Goal: Task Accomplishment & Management: Manage account settings

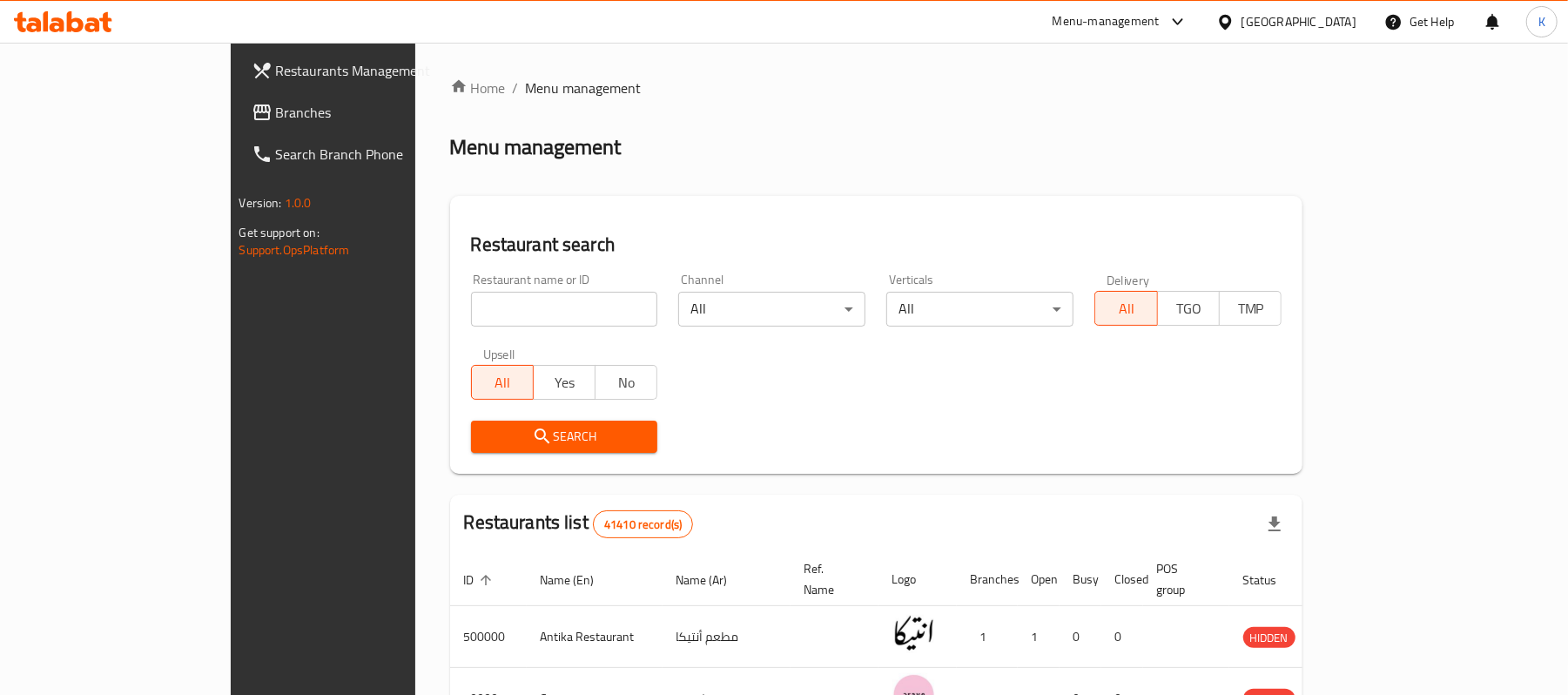
click at [537, 308] on input "search" at bounding box center [565, 308] width 188 height 34
paste input "505271"
type input "505271"
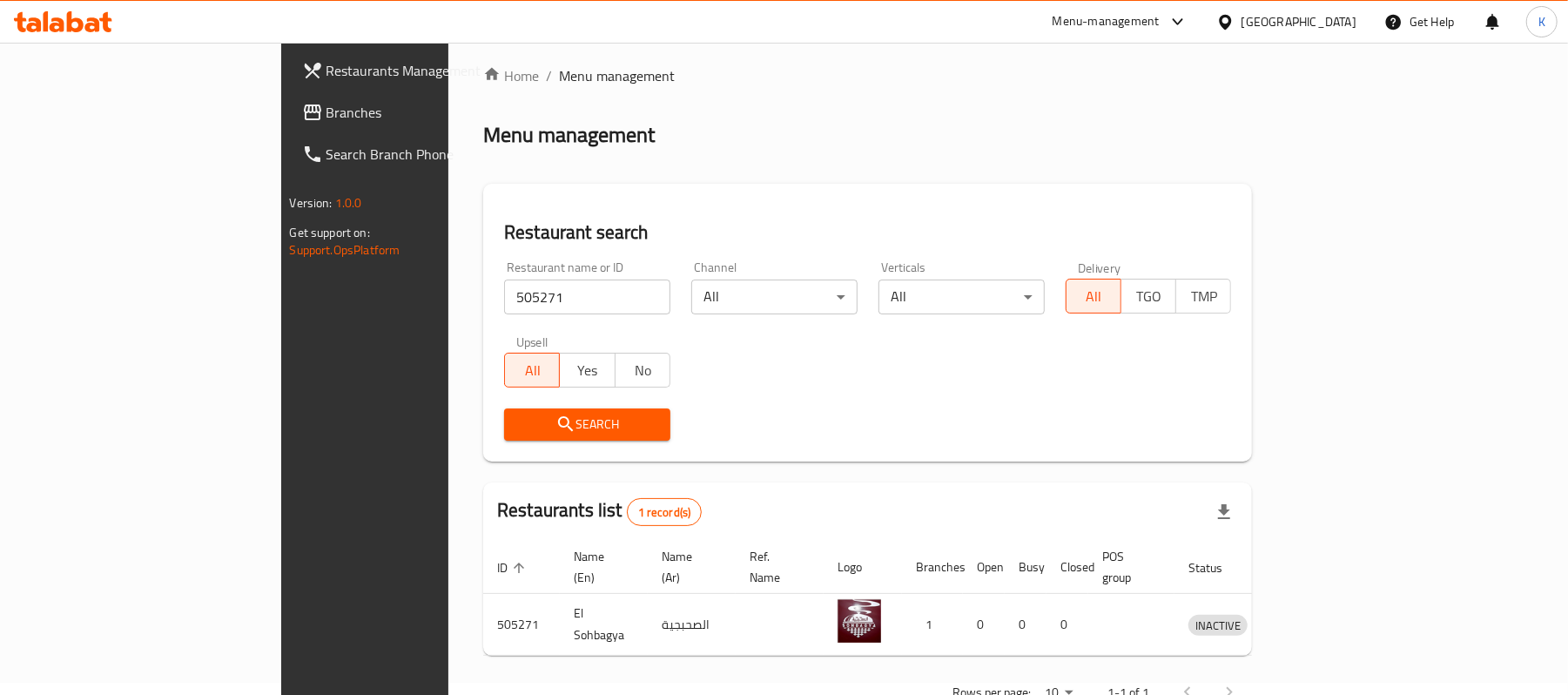
scroll to position [48, 0]
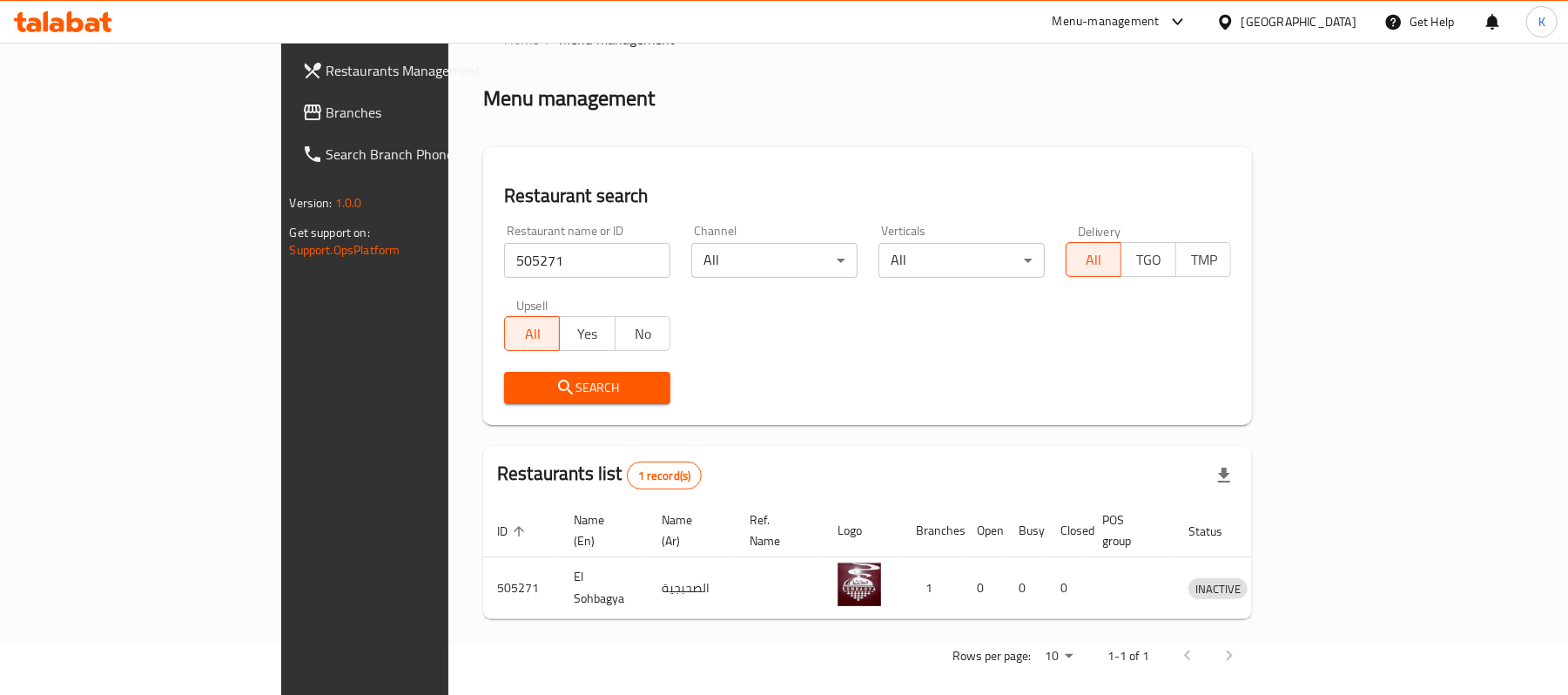
click at [327, 111] on span "Branches" at bounding box center [428, 112] width 203 height 20
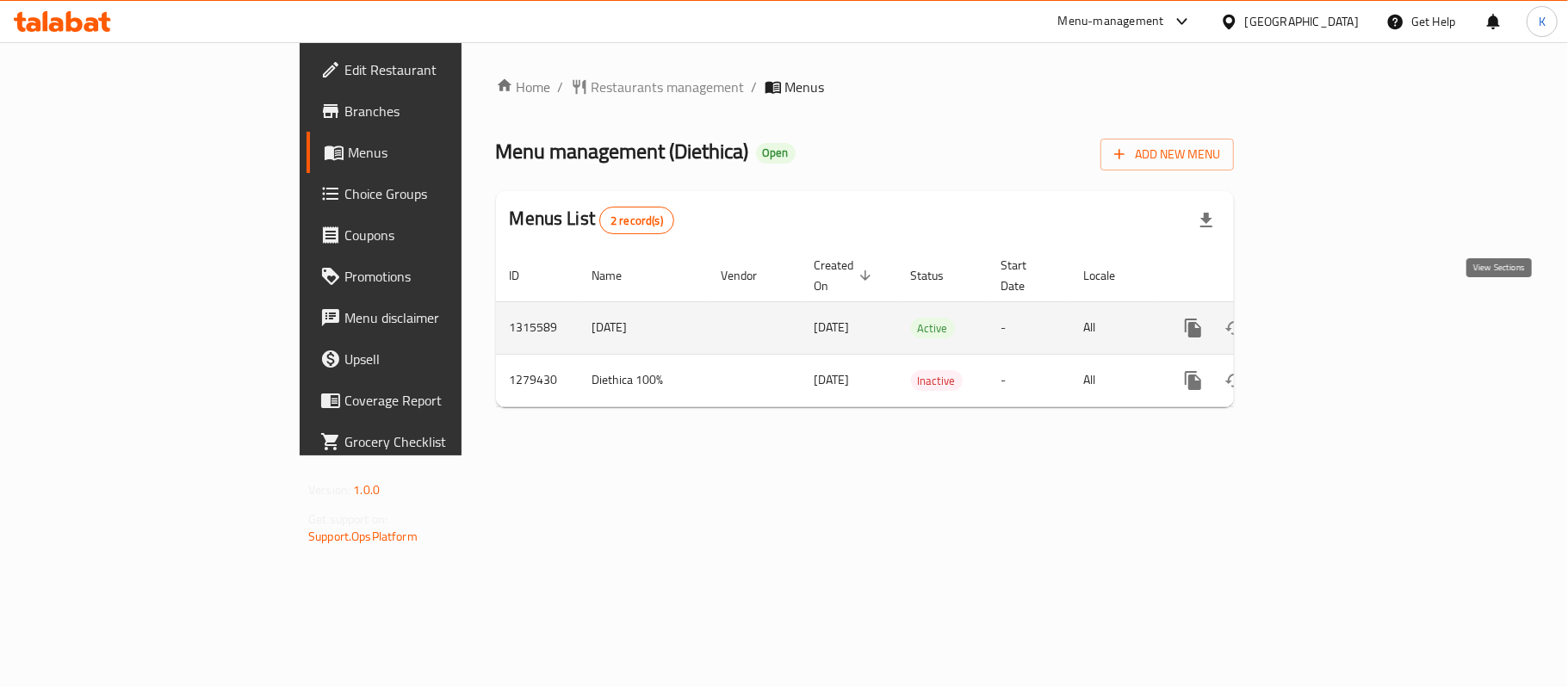
click at [1327, 318] on icon "enhanced table" at bounding box center [1317, 328] width 20 height 20
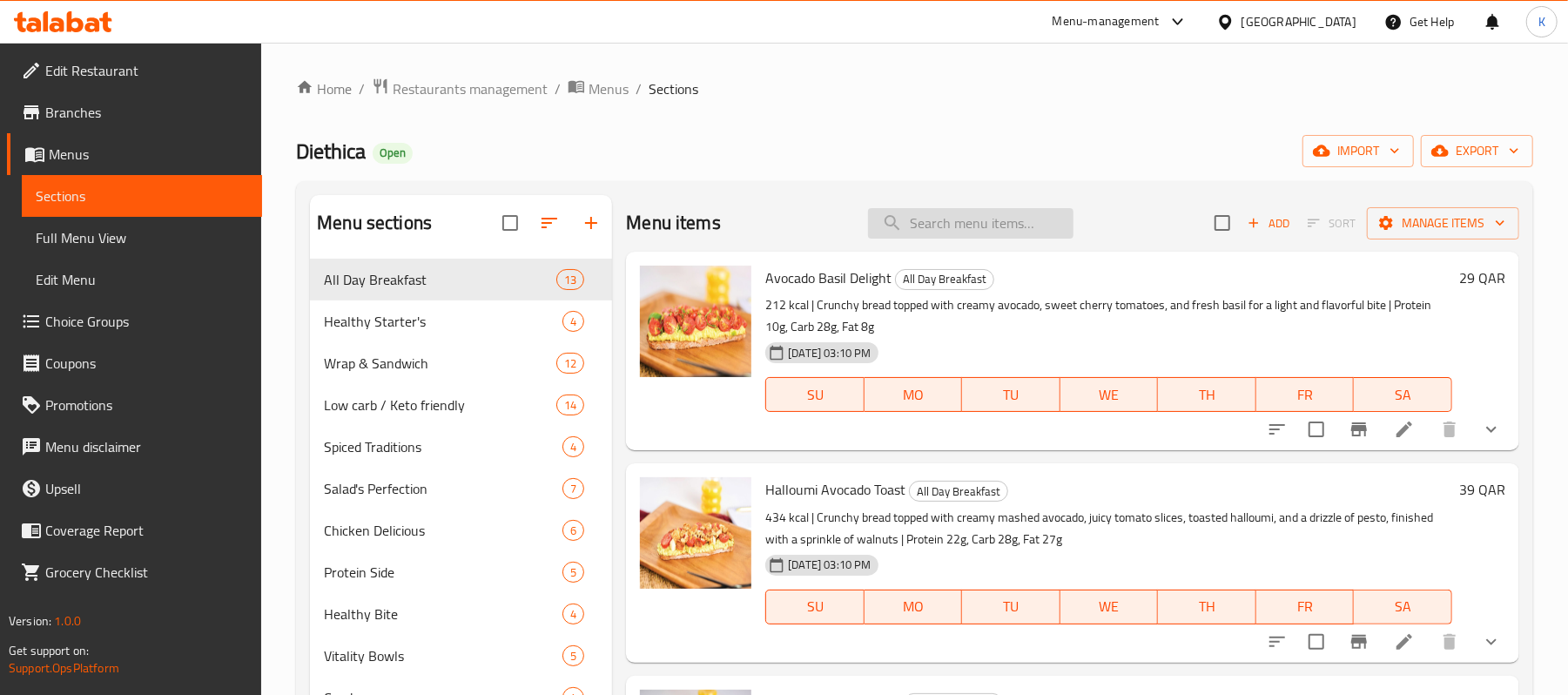
click at [1005, 216] on input "search" at bounding box center [971, 223] width 205 height 31
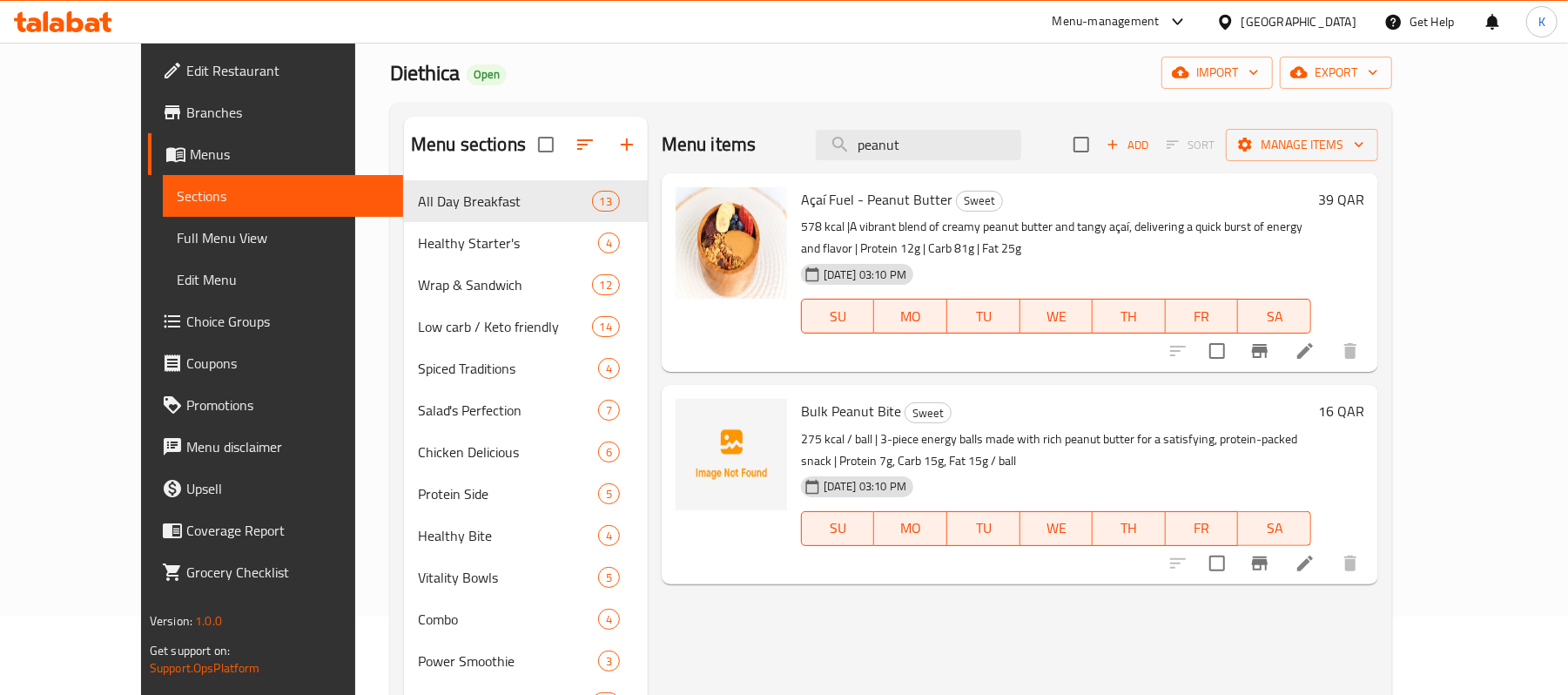
scroll to position [116, 0]
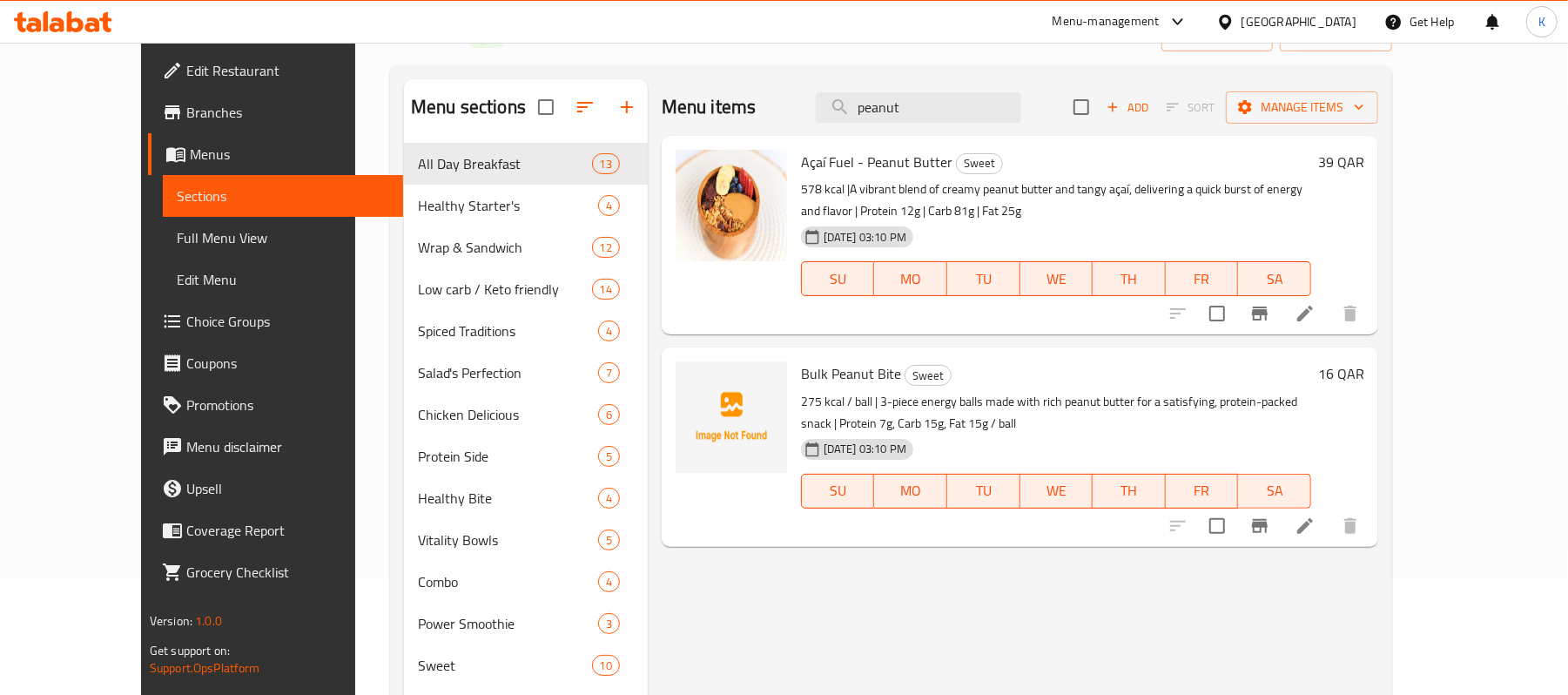
click at [822, 361] on span "Bulk Peanut Bite" at bounding box center [851, 374] width 100 height 26
copy h6 "Bulk Peanut Bite"
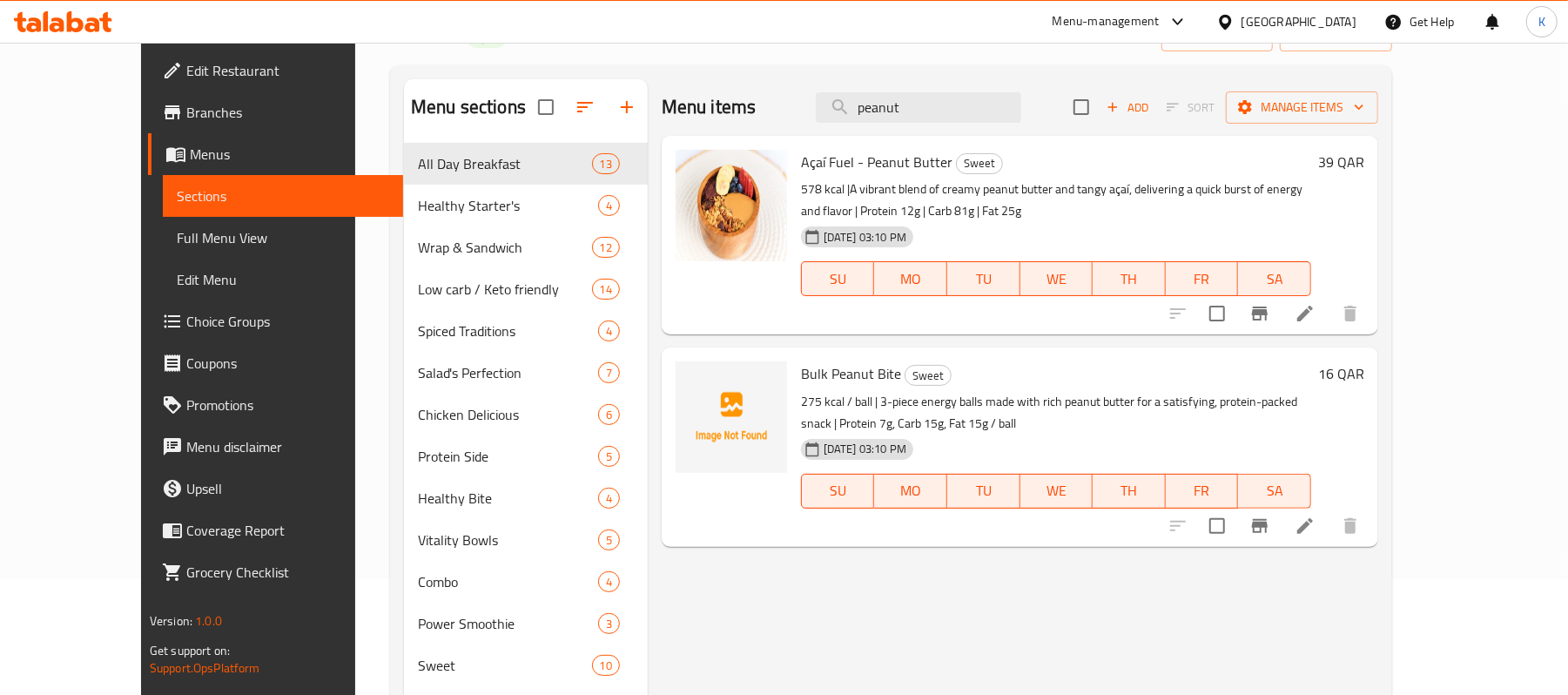
drag, startPoint x: 987, startPoint y: 99, endPoint x: 652, endPoint y: 109, distance: 335.1
click at [662, 105] on div "Menu items peanut Add Sort Manage items" at bounding box center [1019, 107] width 716 height 57
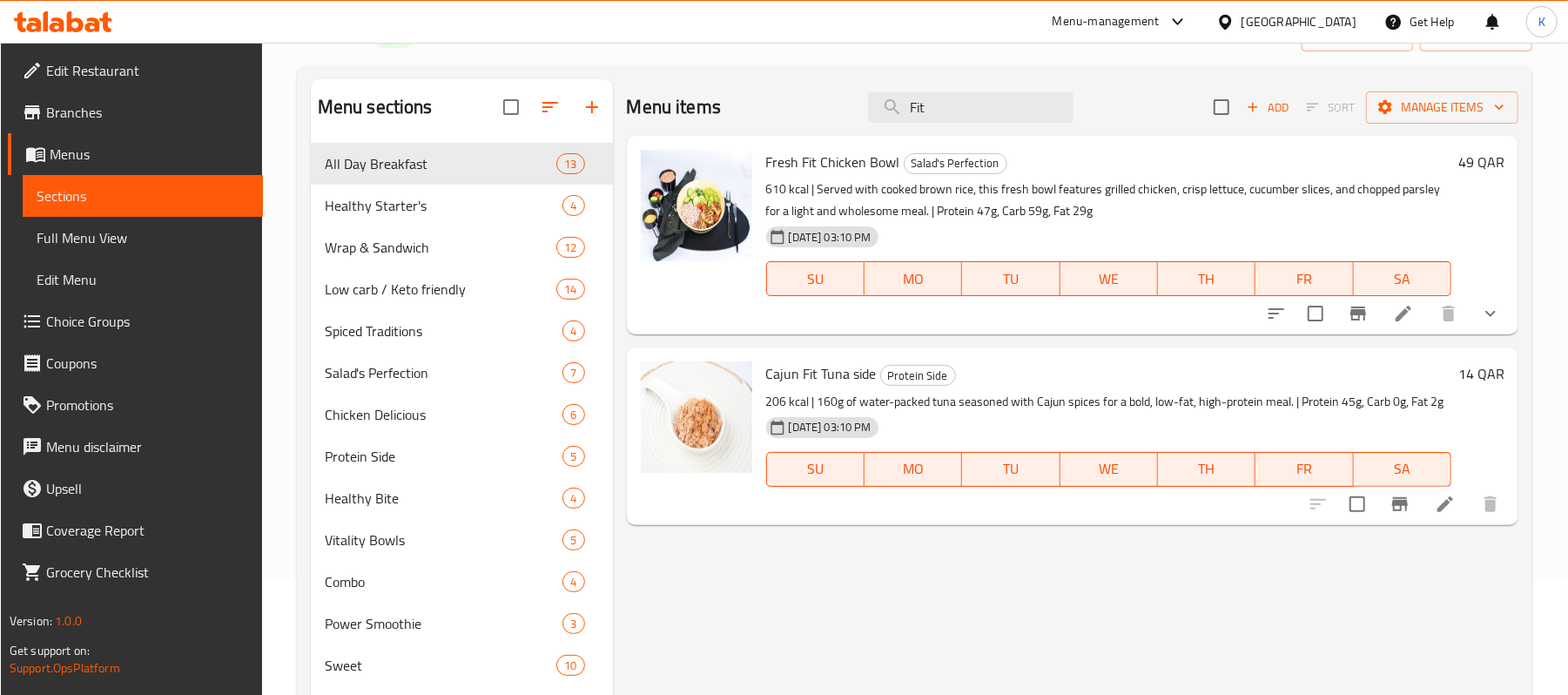
drag, startPoint x: 973, startPoint y: 111, endPoint x: 620, endPoint y: 94, distance: 353.4
click at [621, 94] on div "Menu items Fit Add Sort Manage items Fresh Fit Chicken Bowl Salad's Perfection …" at bounding box center [1066, 426] width 907 height 695
type input "Asian"
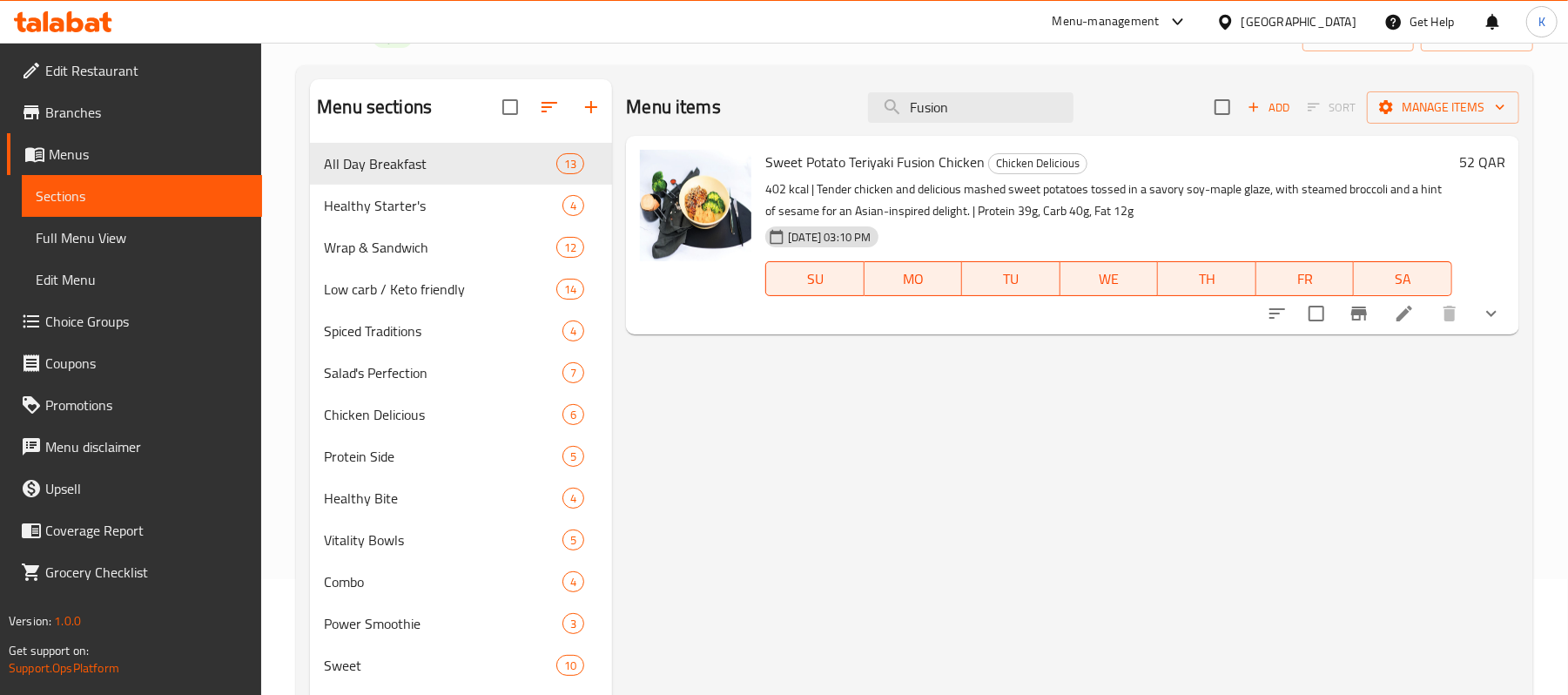
drag, startPoint x: 989, startPoint y: 104, endPoint x: 737, endPoint y: 118, distance: 252.4
click at [737, 118] on div "Menu items Fusion Add Sort Manage items" at bounding box center [1073, 107] width 894 height 57
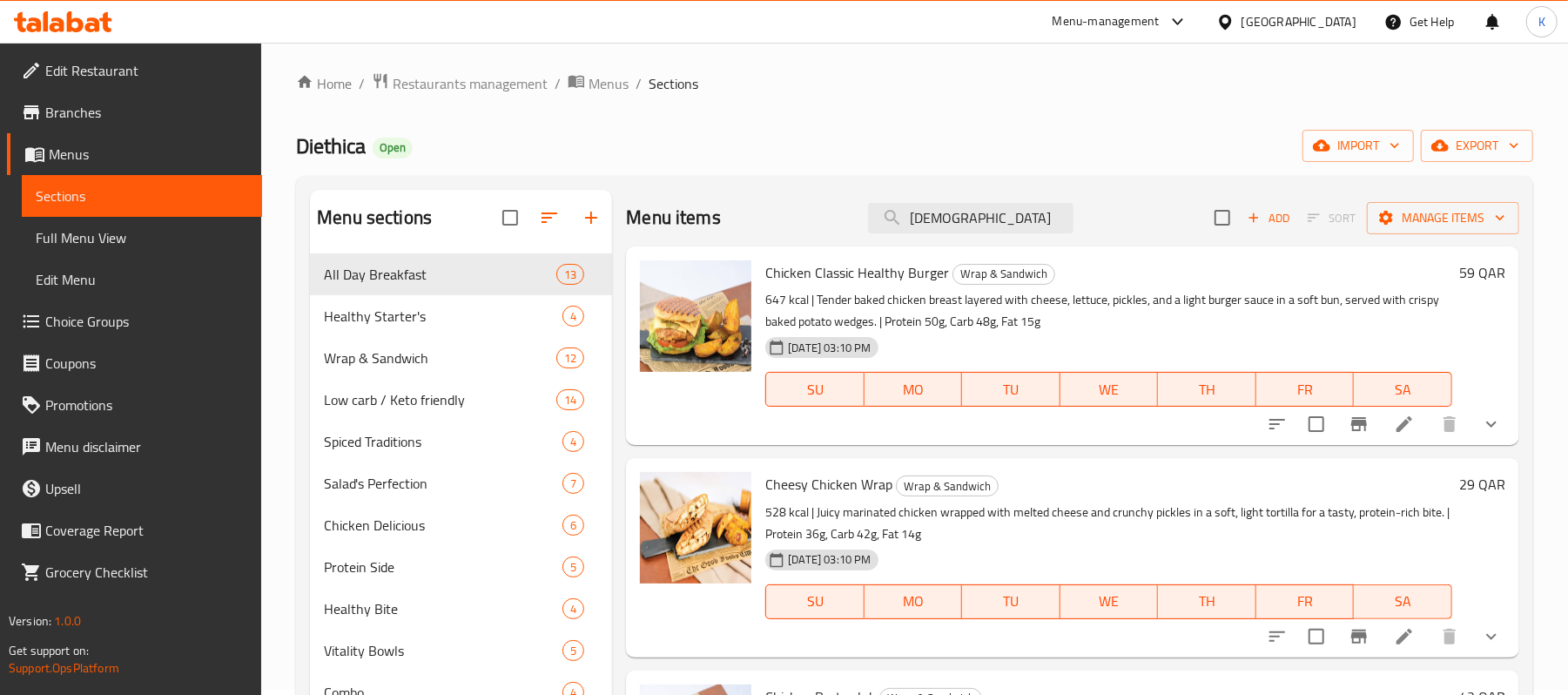
scroll to position [0, 0]
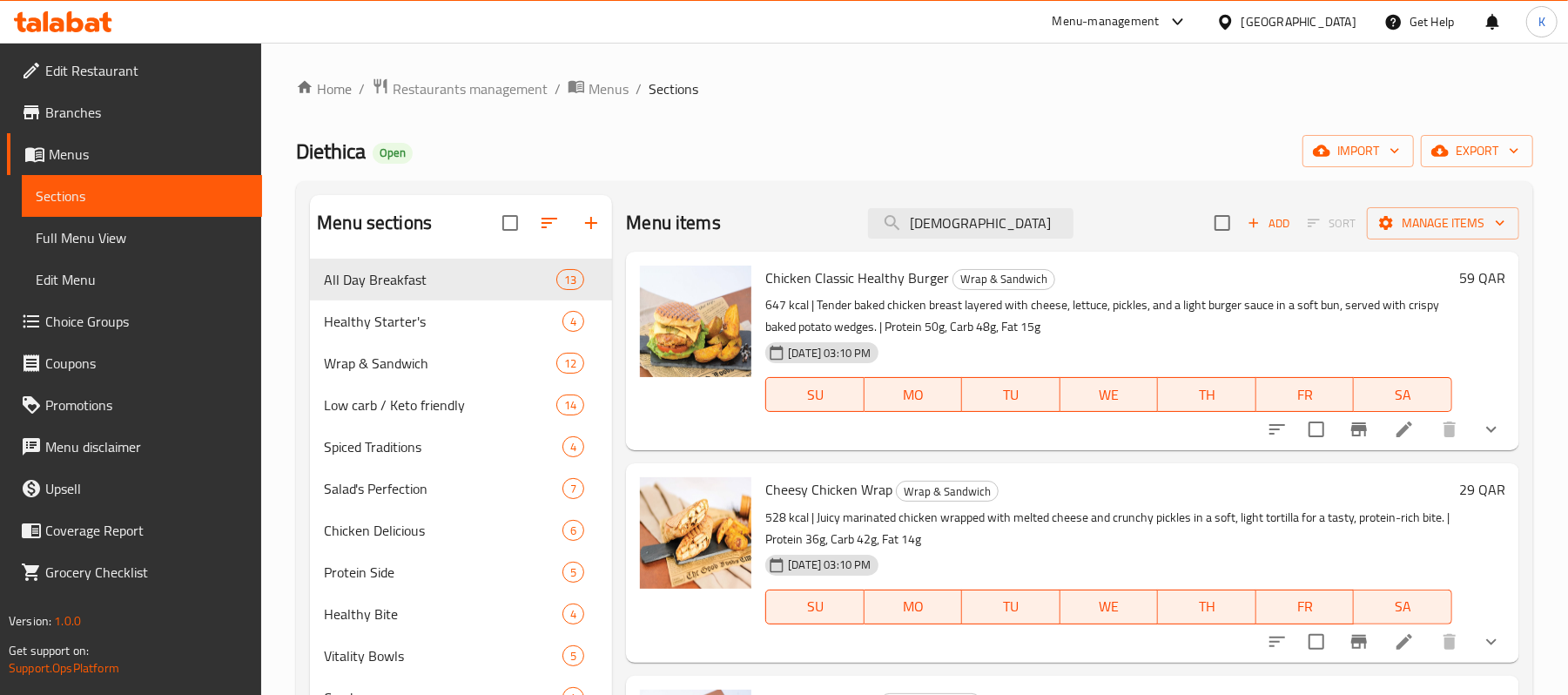
drag, startPoint x: 962, startPoint y: 216, endPoint x: 656, endPoint y: 224, distance: 306.1
click at [656, 224] on div "Menu items chick Add Sort Manage items" at bounding box center [1073, 223] width 894 height 57
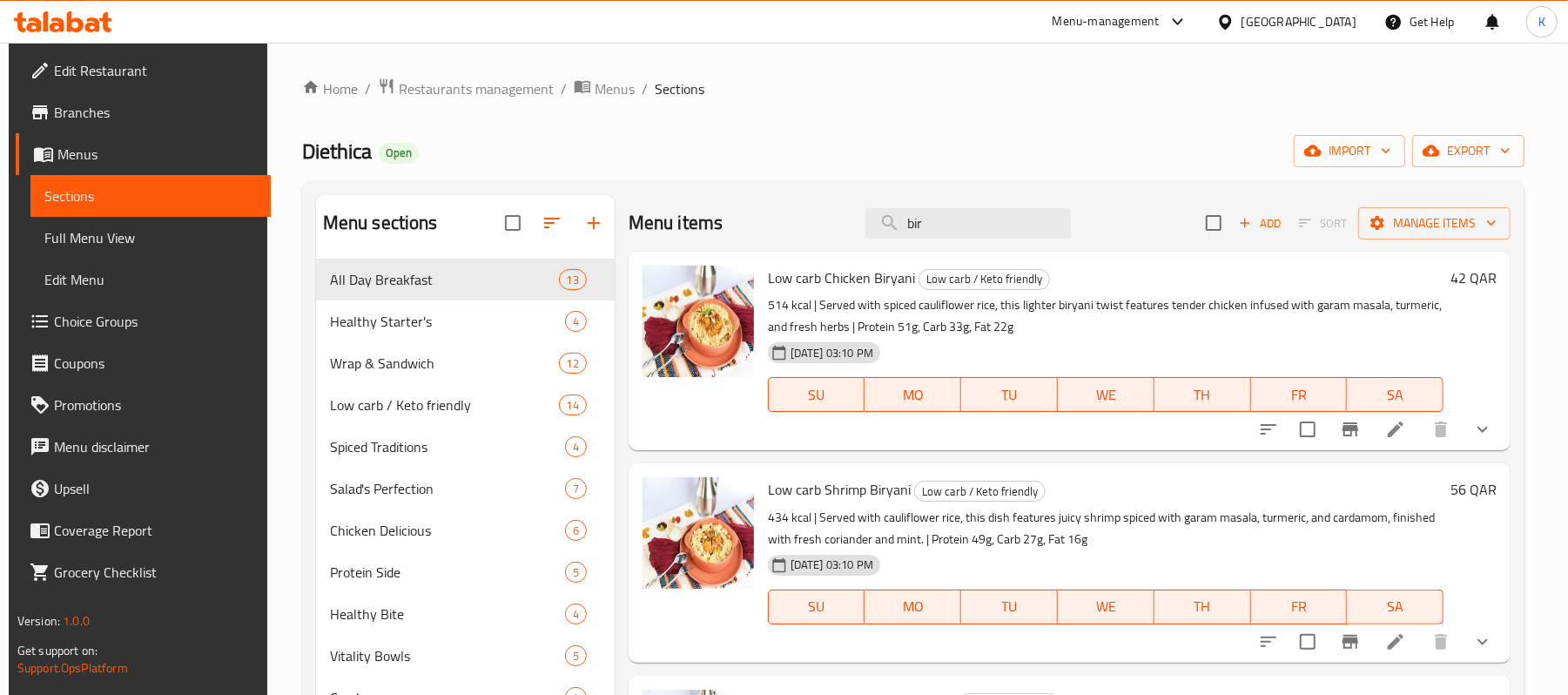
drag, startPoint x: 840, startPoint y: 245, endPoint x: 624, endPoint y: 253, distance: 216.1
click at [624, 253] on div "Menu items bir Add Sort Manage items Low carb Chicken Biryani Low carb / Keto f…" at bounding box center [1063, 543] width 896 height 695
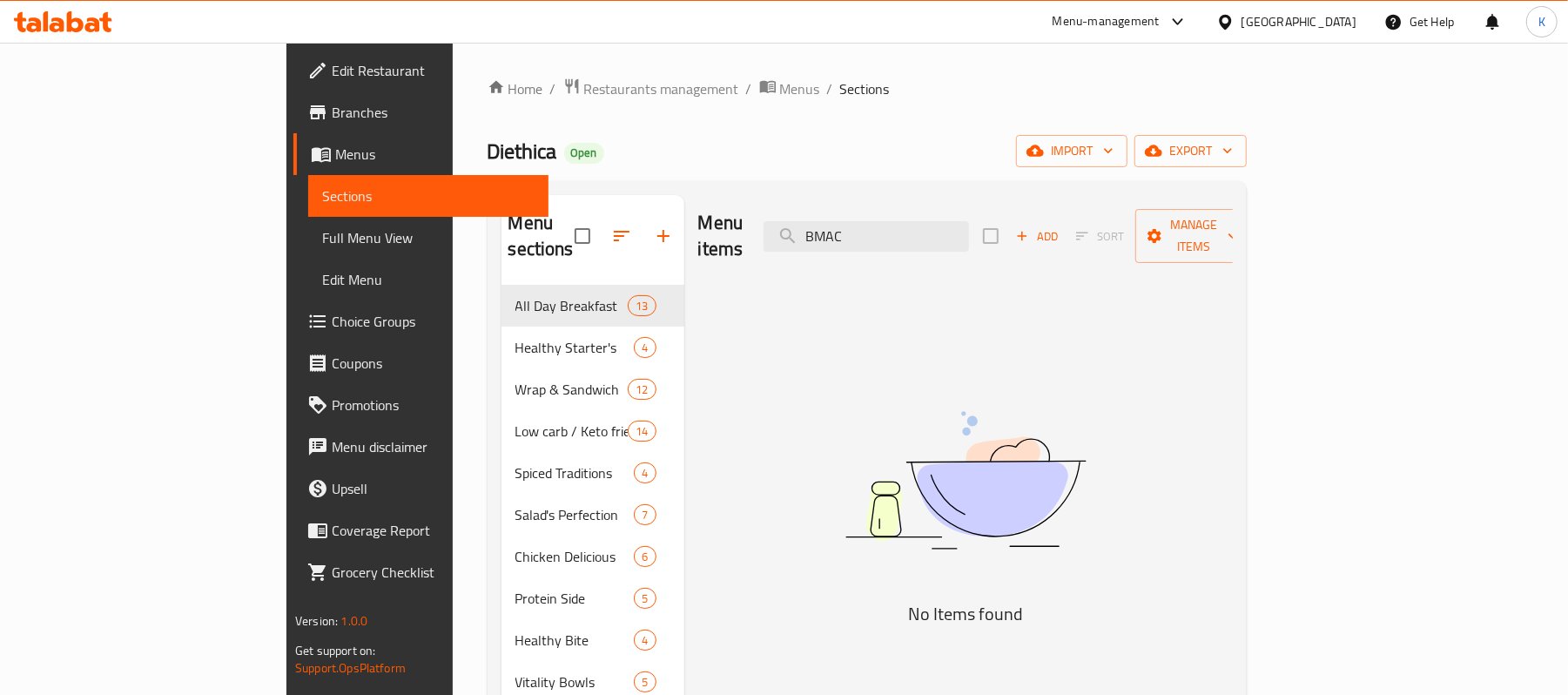
drag, startPoint x: 1005, startPoint y: 224, endPoint x: 514, endPoint y: 255, distance: 492.0
click at [514, 255] on div "Menu sections All Day Breakfast 13 Healthy Starter's 4 Wrap & Sandwich 12 Low c…" at bounding box center [867, 543] width 731 height 695
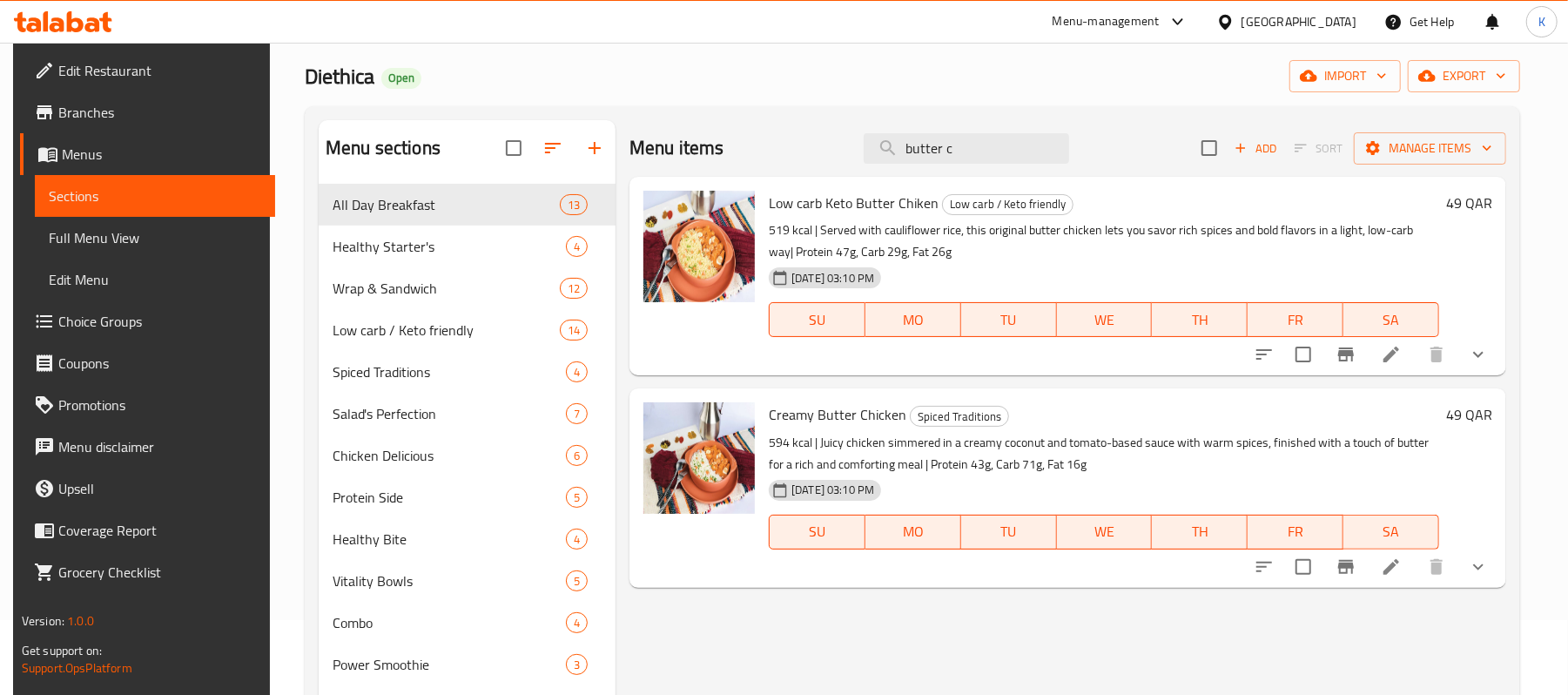
scroll to position [116, 0]
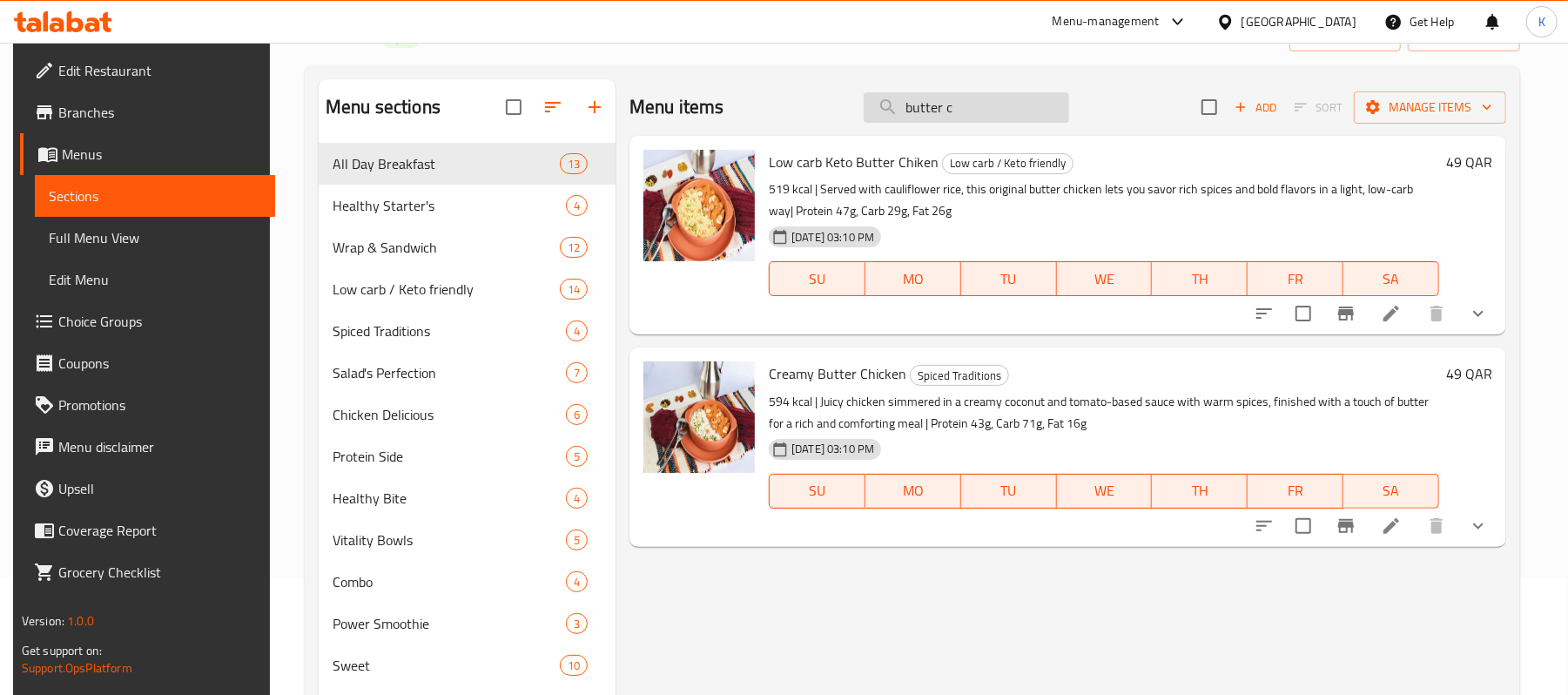
click at [986, 120] on input "butter c" at bounding box center [966, 107] width 205 height 31
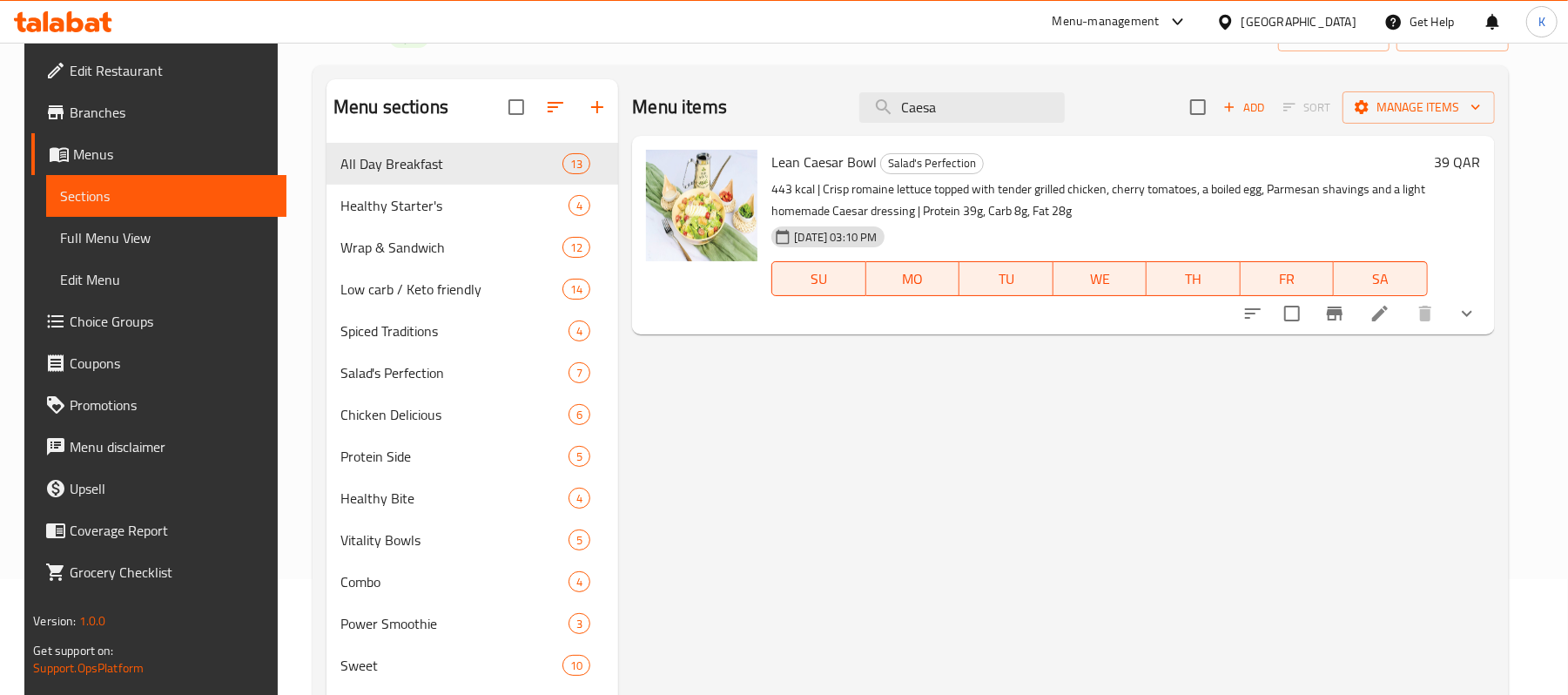
drag, startPoint x: 975, startPoint y: 119, endPoint x: 690, endPoint y: 123, distance: 285.0
click at [690, 123] on div "Menu items Caesa Add Sort Manage items" at bounding box center [1064, 107] width 862 height 57
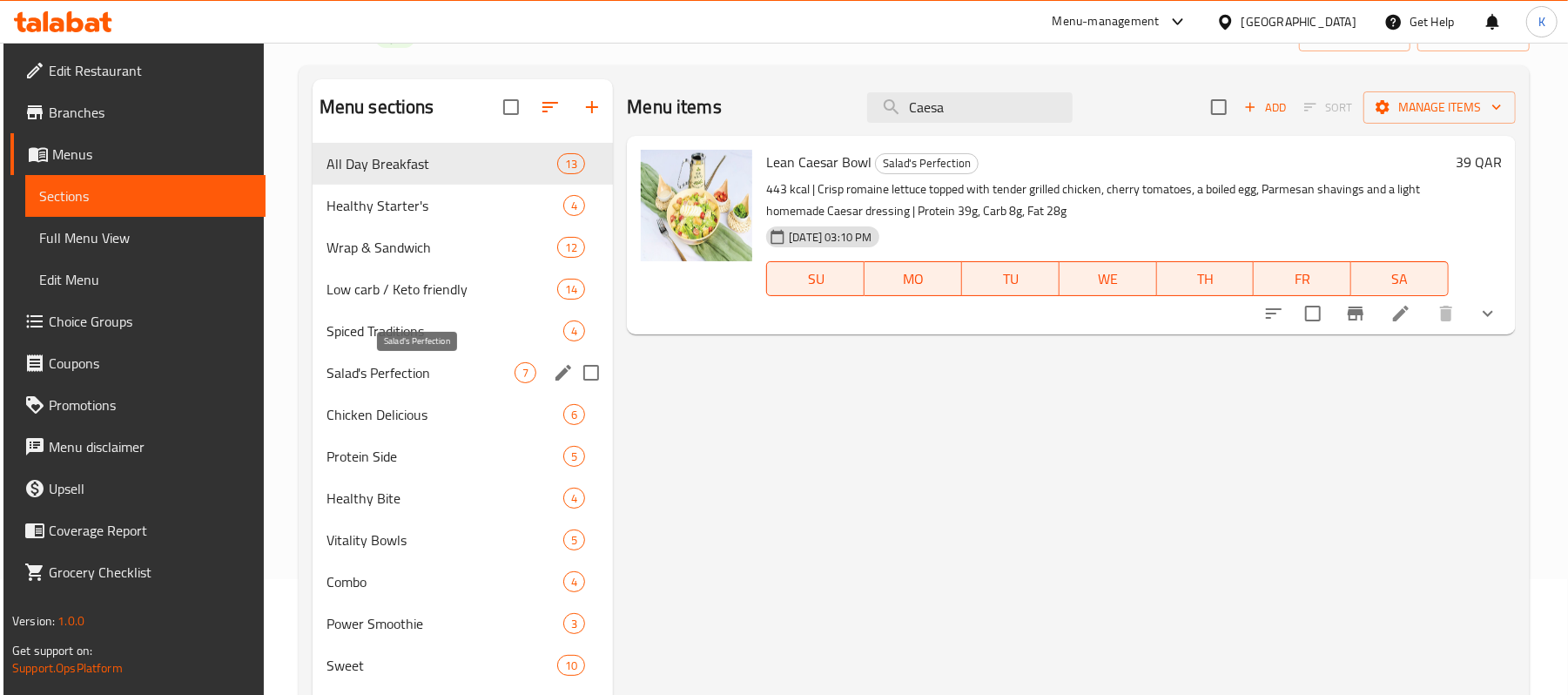
click at [415, 370] on span "Salad's Perfection" at bounding box center [421, 373] width 188 height 20
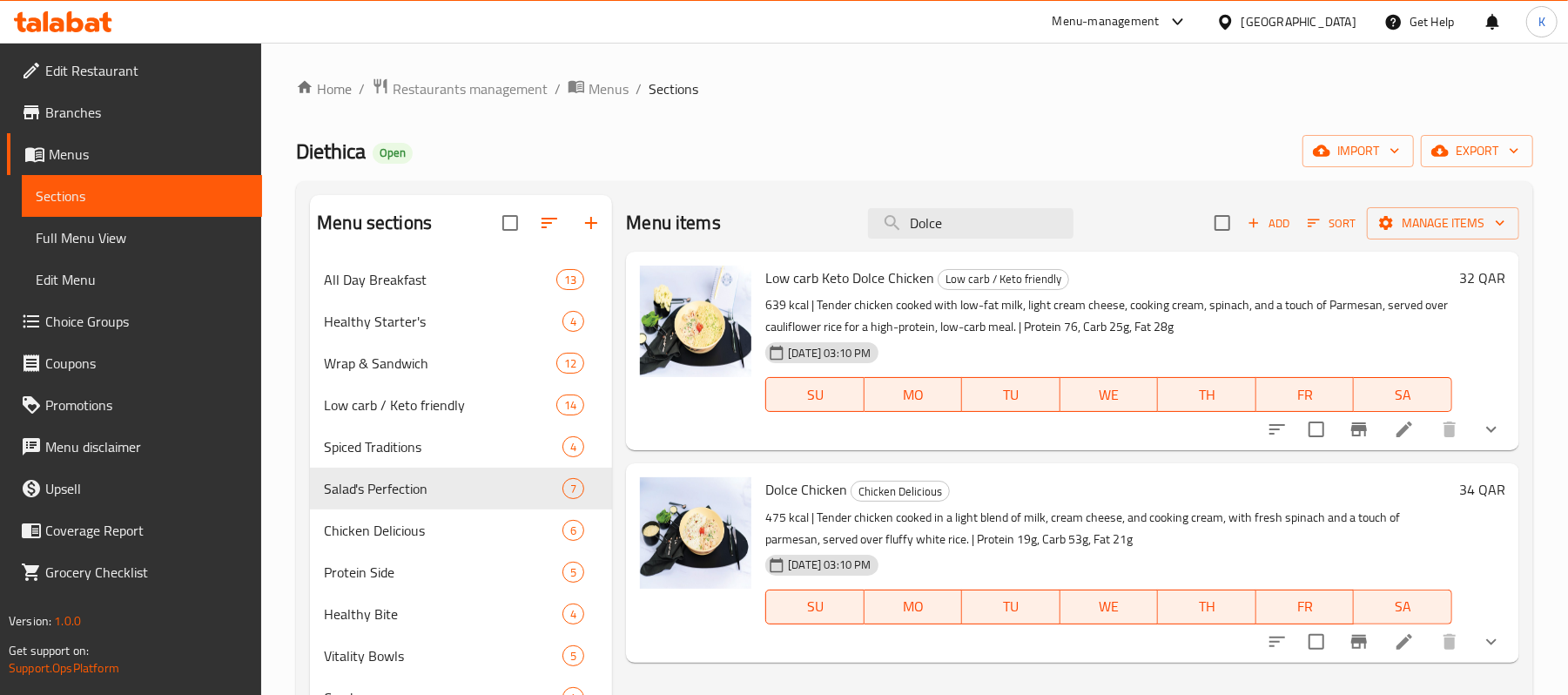
type input "Dolce"
click at [453, 281] on span "All Day Breakfast" at bounding box center [416, 280] width 184 height 20
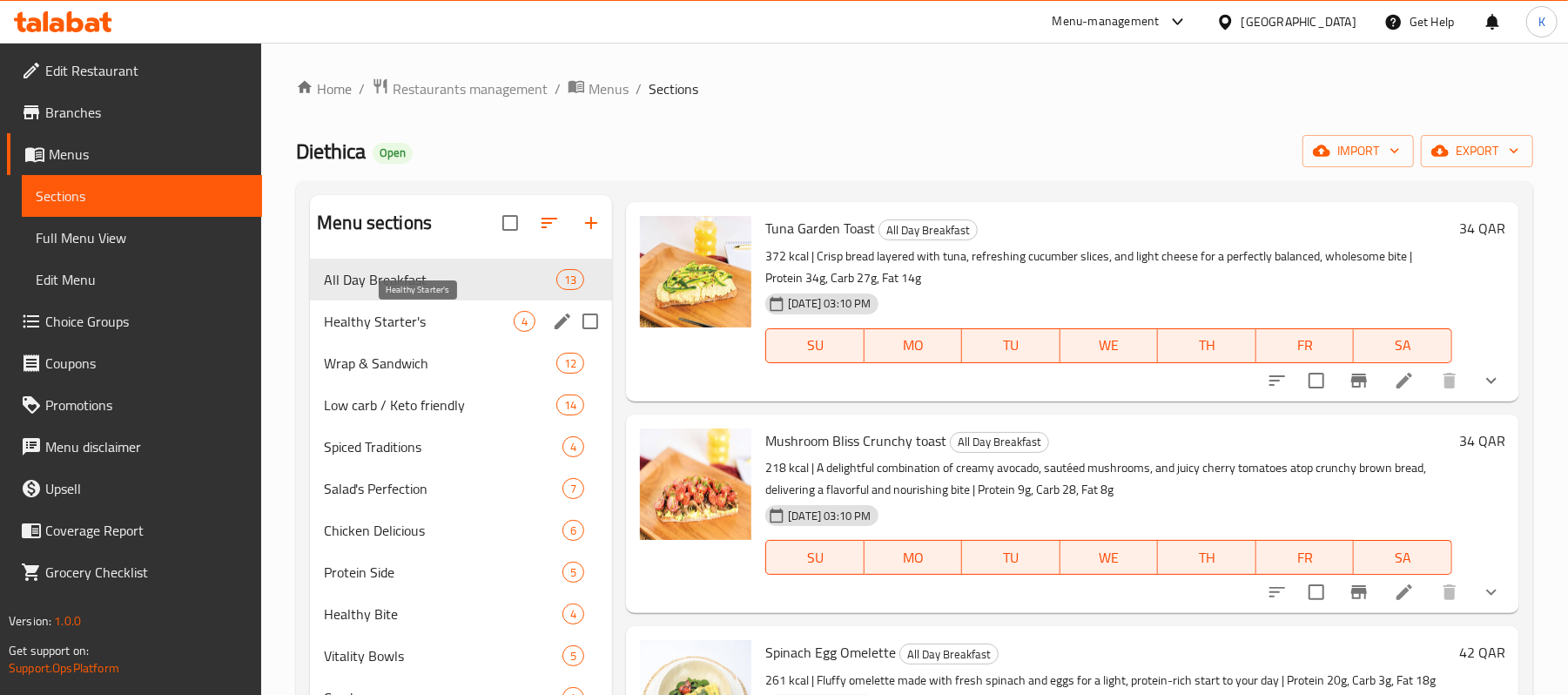
click at [394, 314] on span "Healthy Starter's" at bounding box center [419, 321] width 189 height 20
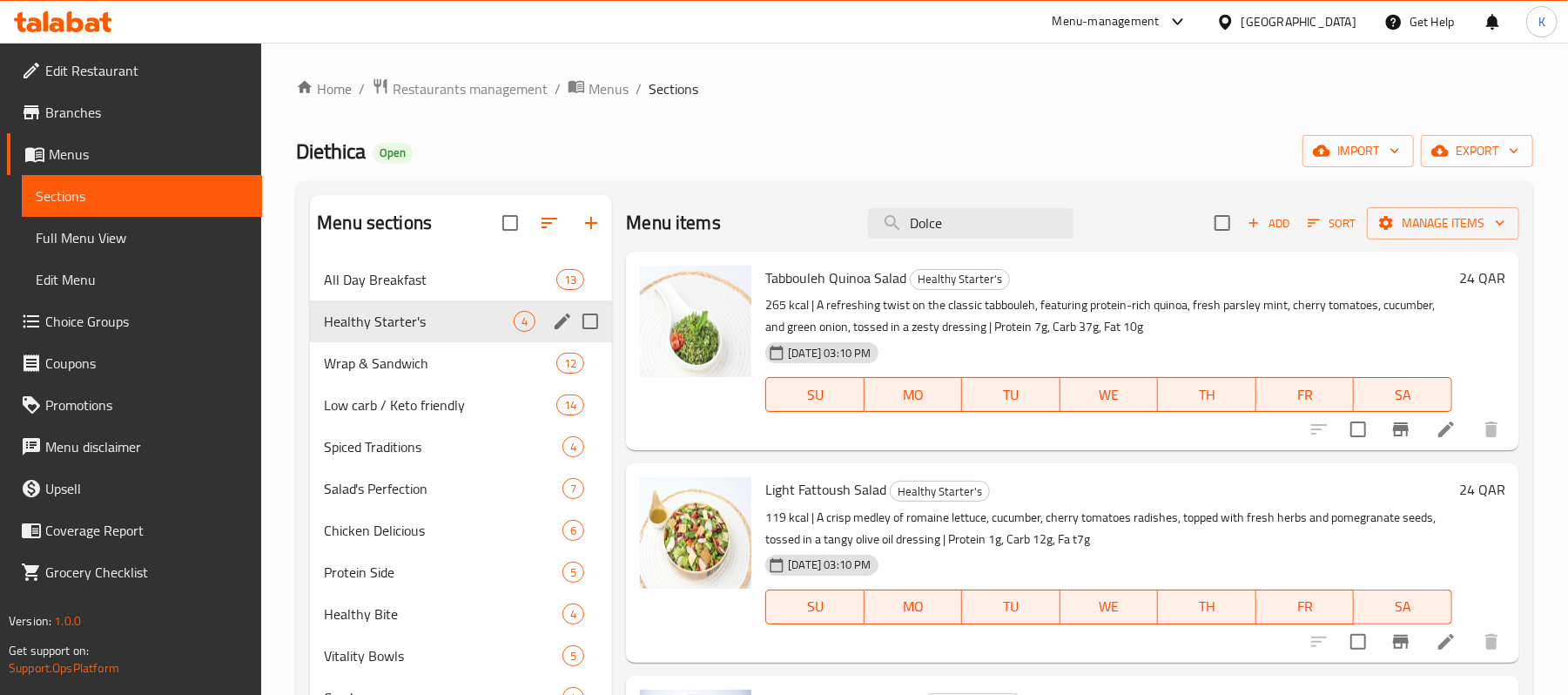
click at [400, 354] on span "Wrap & Sandwich" at bounding box center [440, 363] width 232 height 20
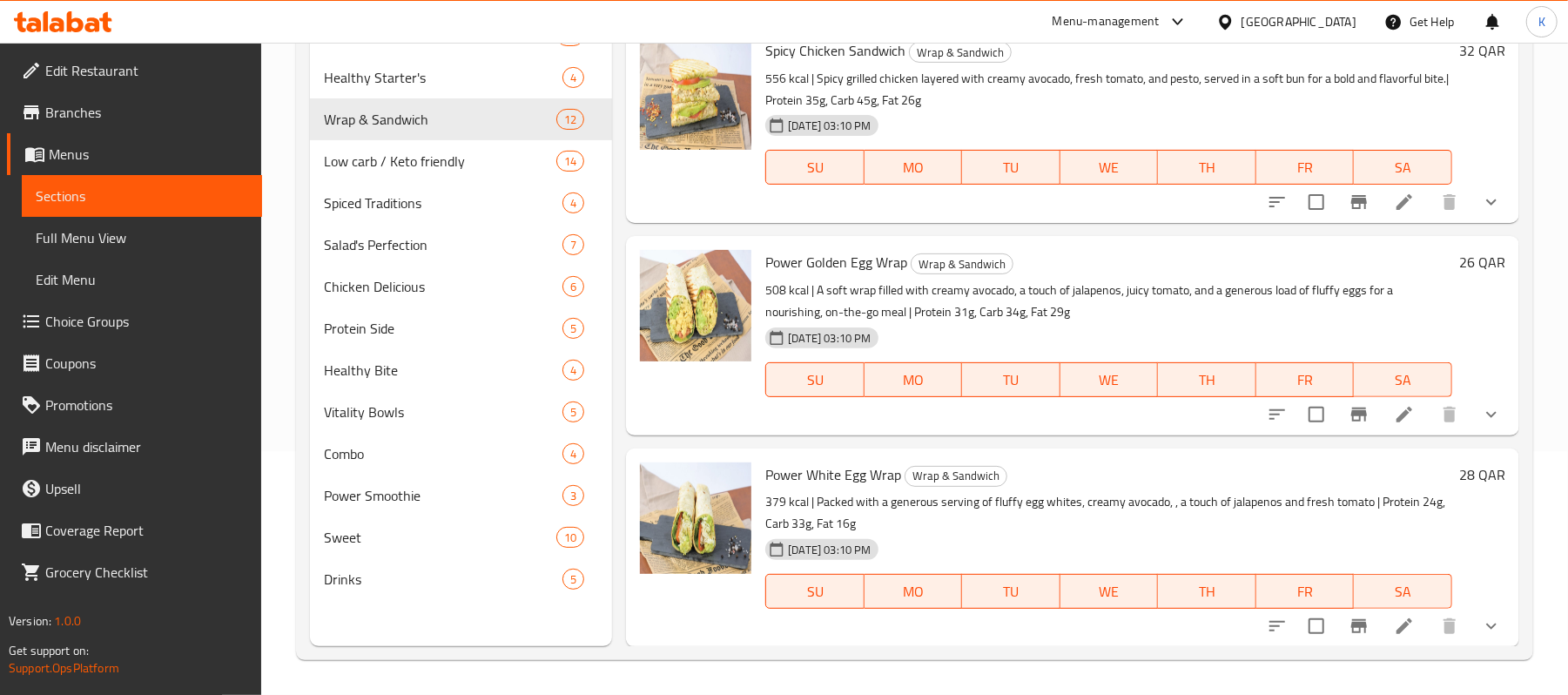
scroll to position [244, 0]
click at [419, 329] on span "Protein Side" at bounding box center [419, 328] width 189 height 20
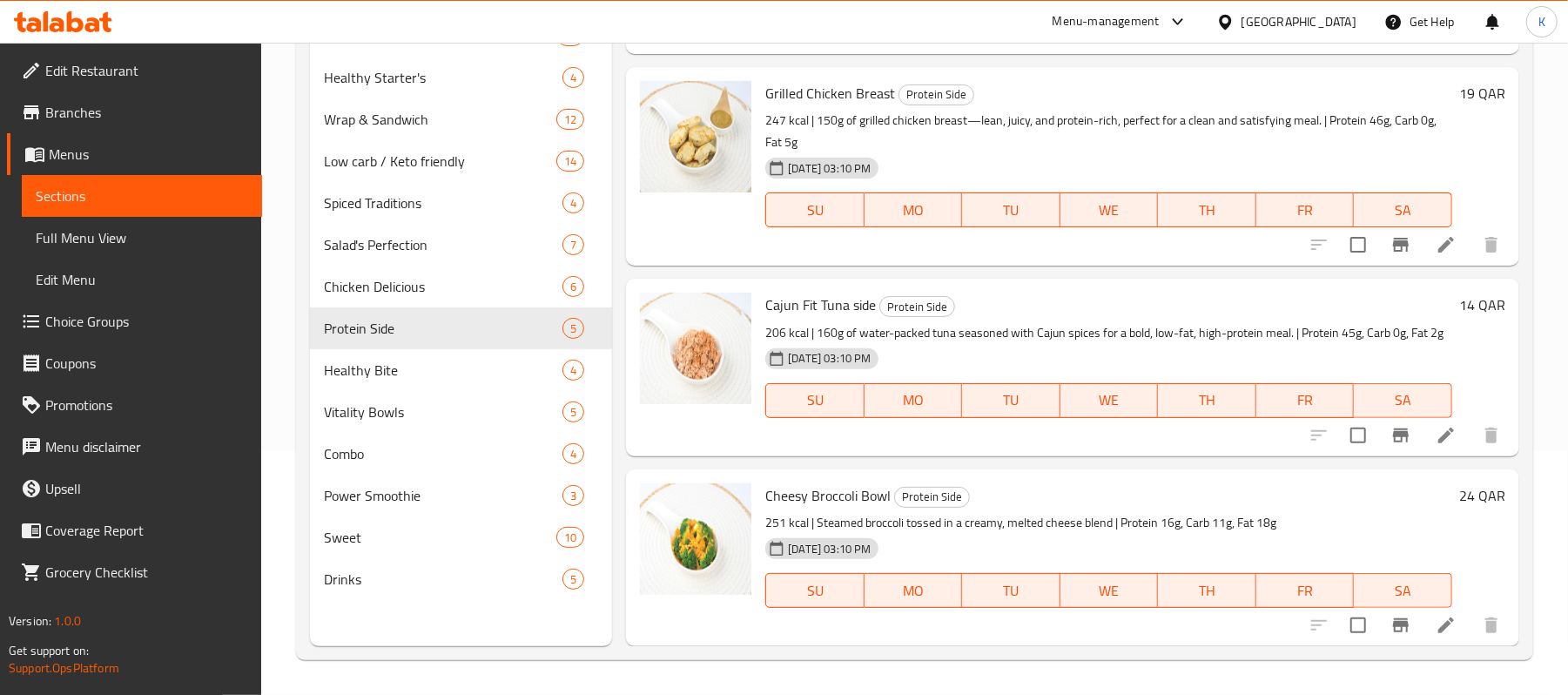
scroll to position [387, 0]
click at [370, 401] on span "Vitality Bowls" at bounding box center [419, 412] width 189 height 20
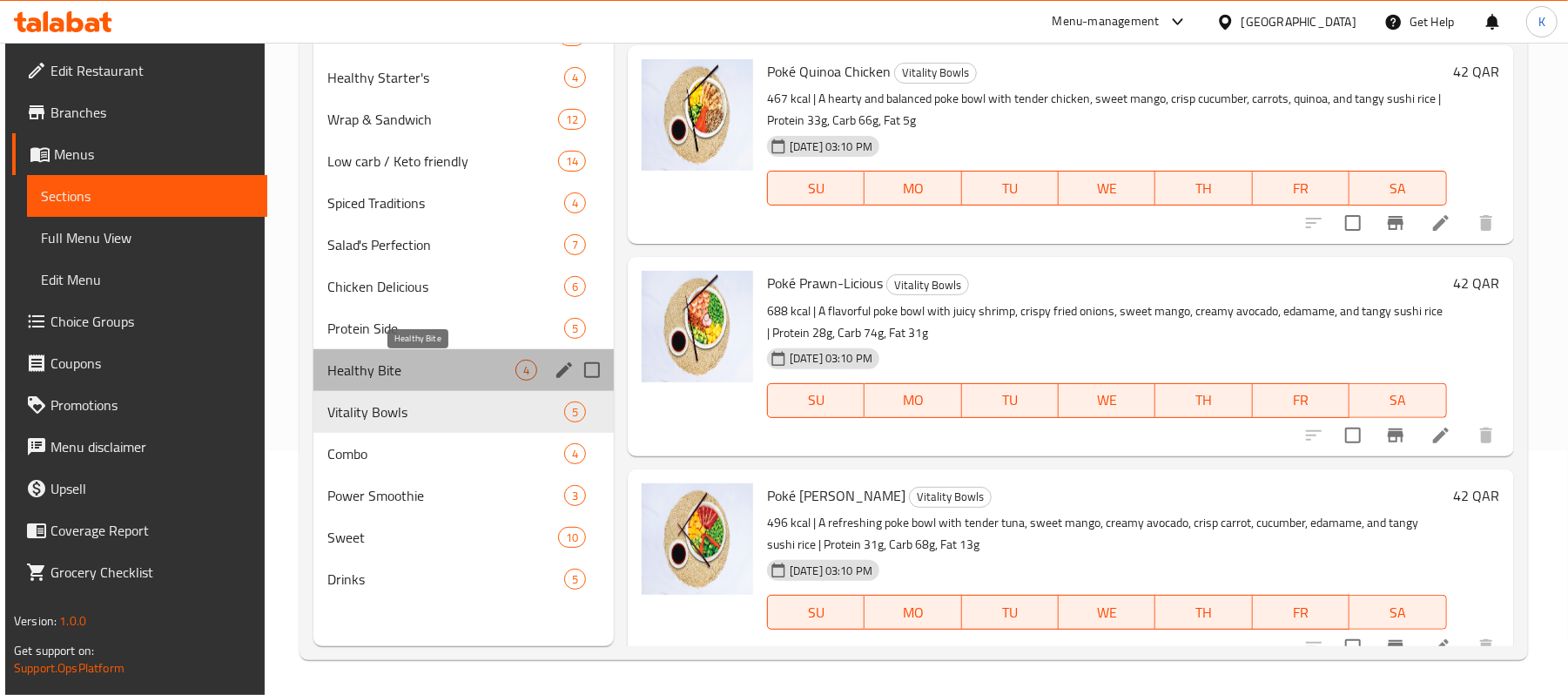
click at [374, 369] on span "Healthy Bite" at bounding box center [421, 370] width 188 height 20
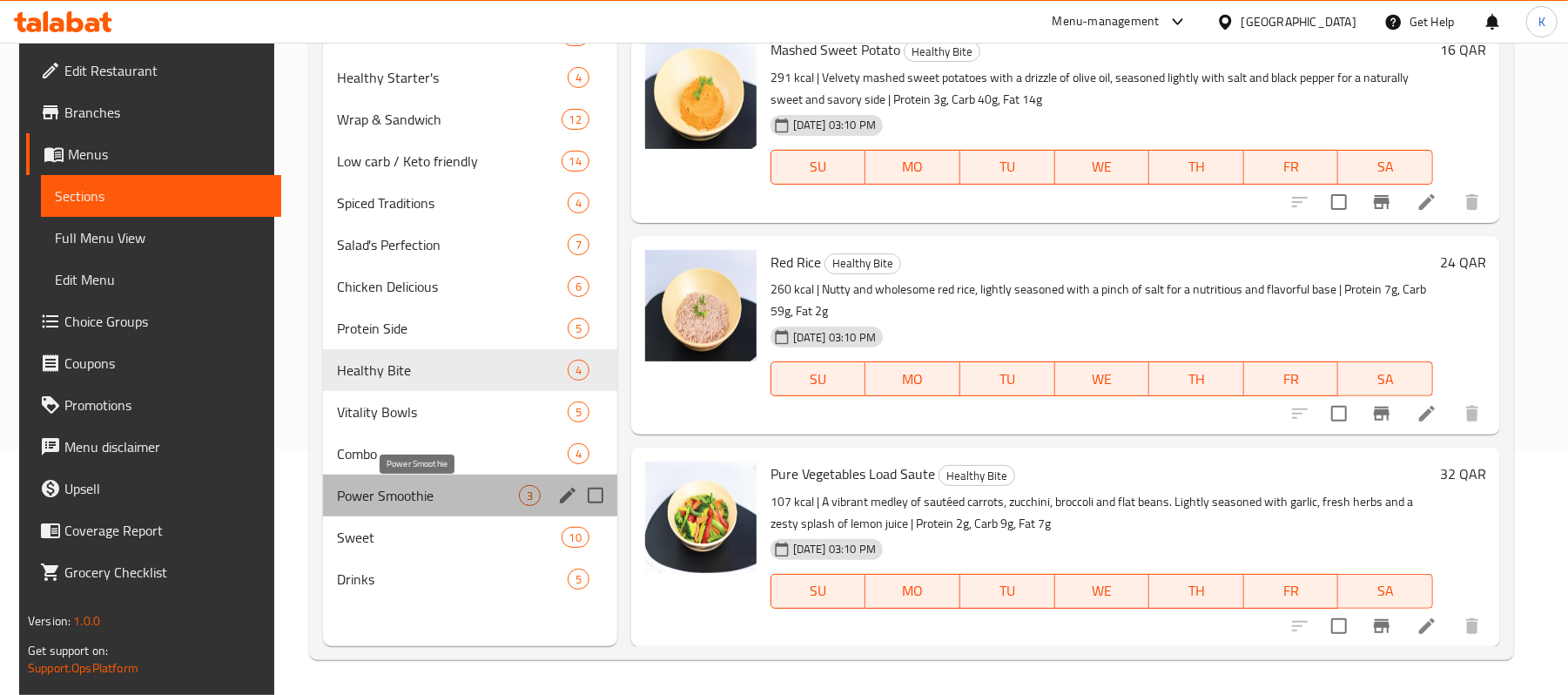
click at [395, 492] on span "Power Smoothie" at bounding box center [428, 495] width 182 height 20
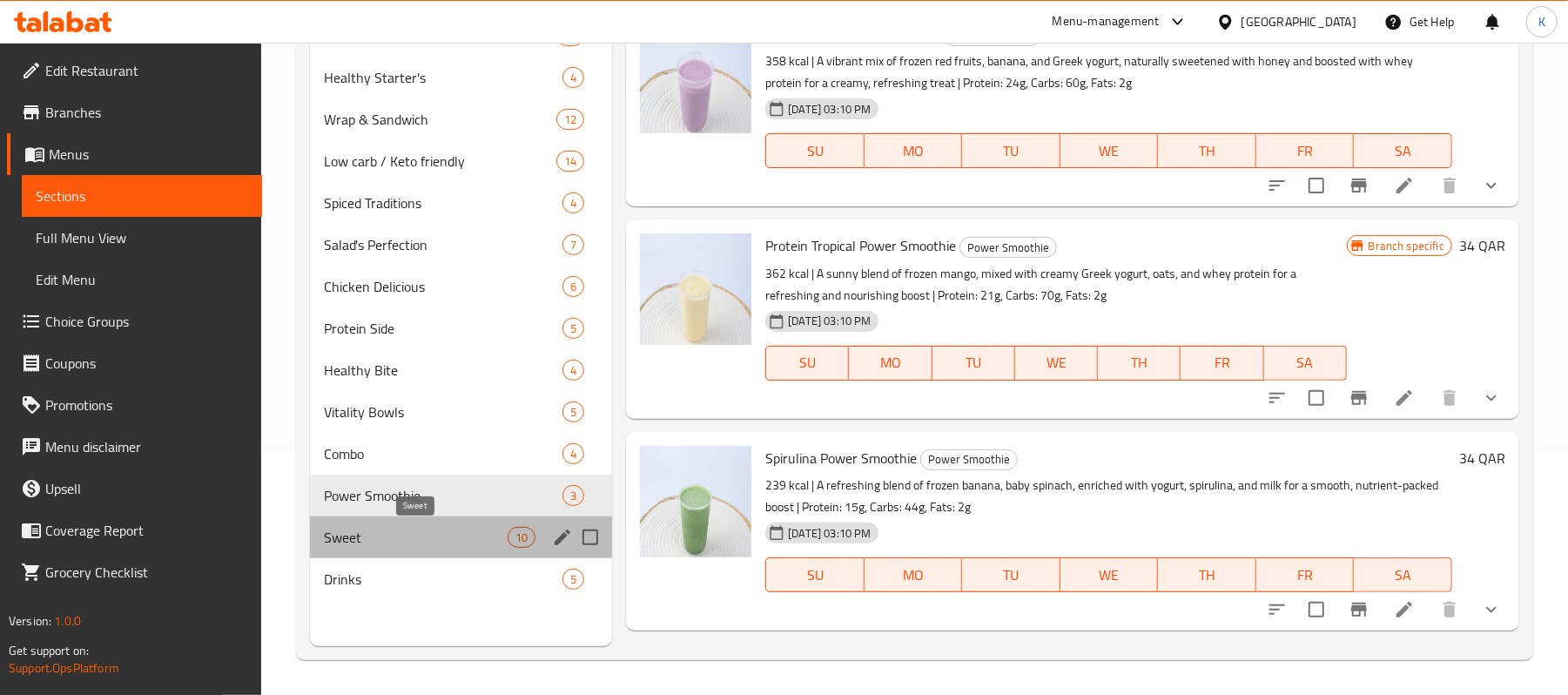
click at [446, 527] on span "Sweet" at bounding box center [416, 537] width 184 height 20
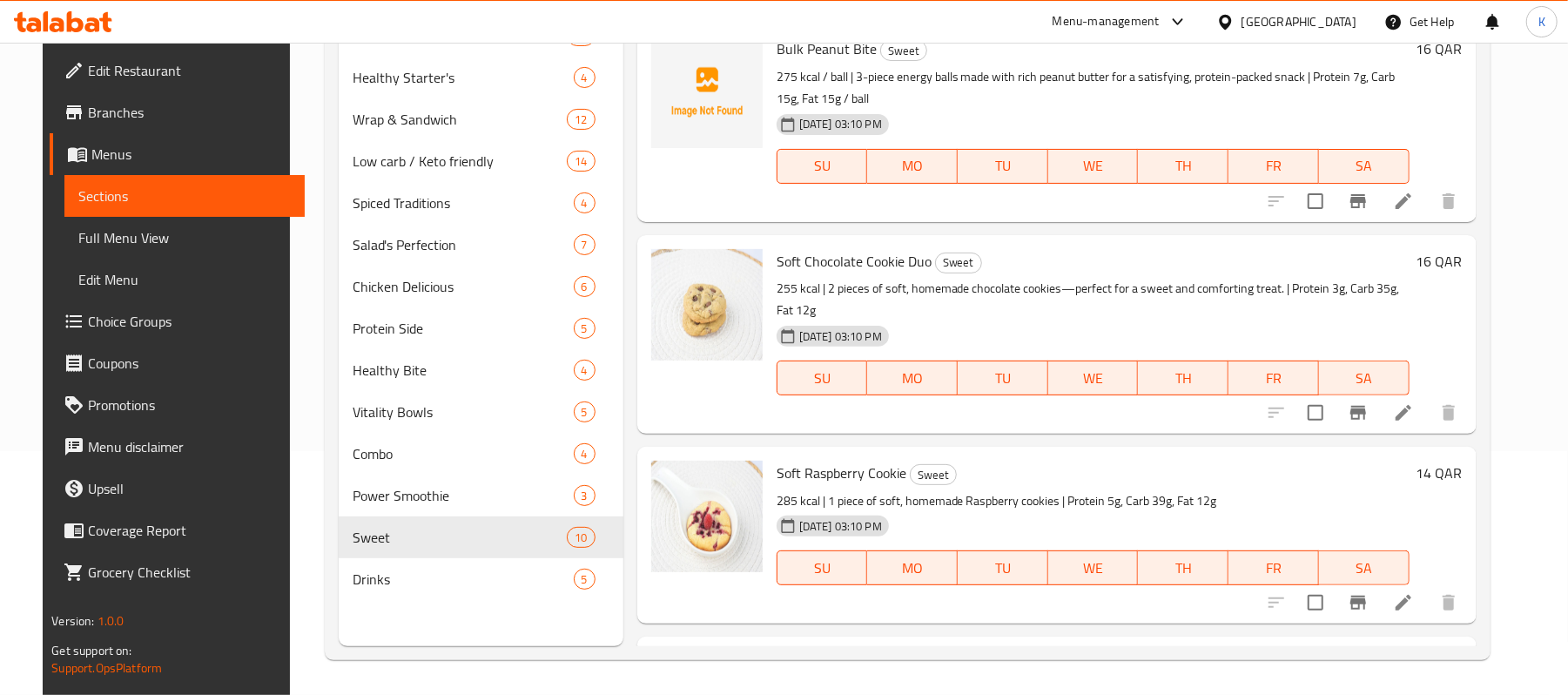
scroll to position [928, 0]
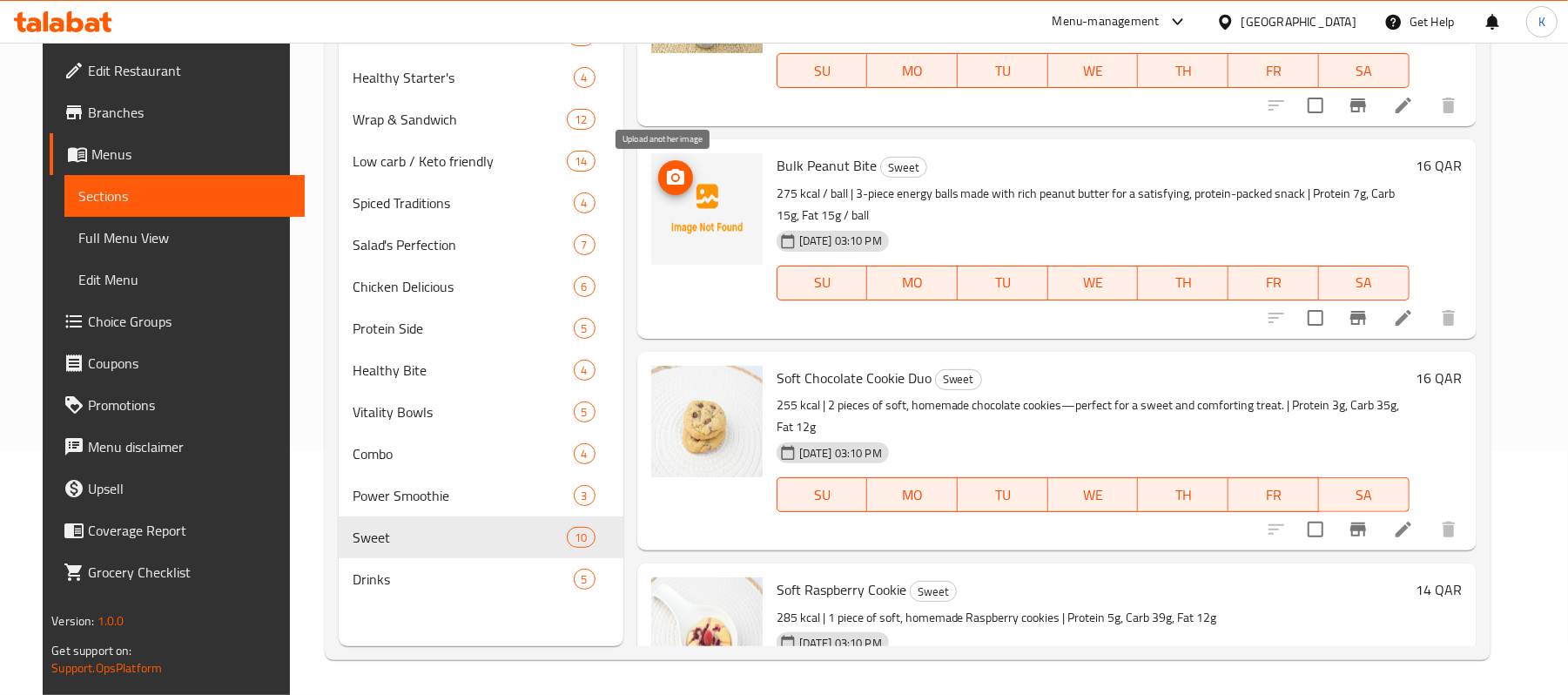
click at [665, 167] on icon "upload picture" at bounding box center [675, 177] width 20 height 20
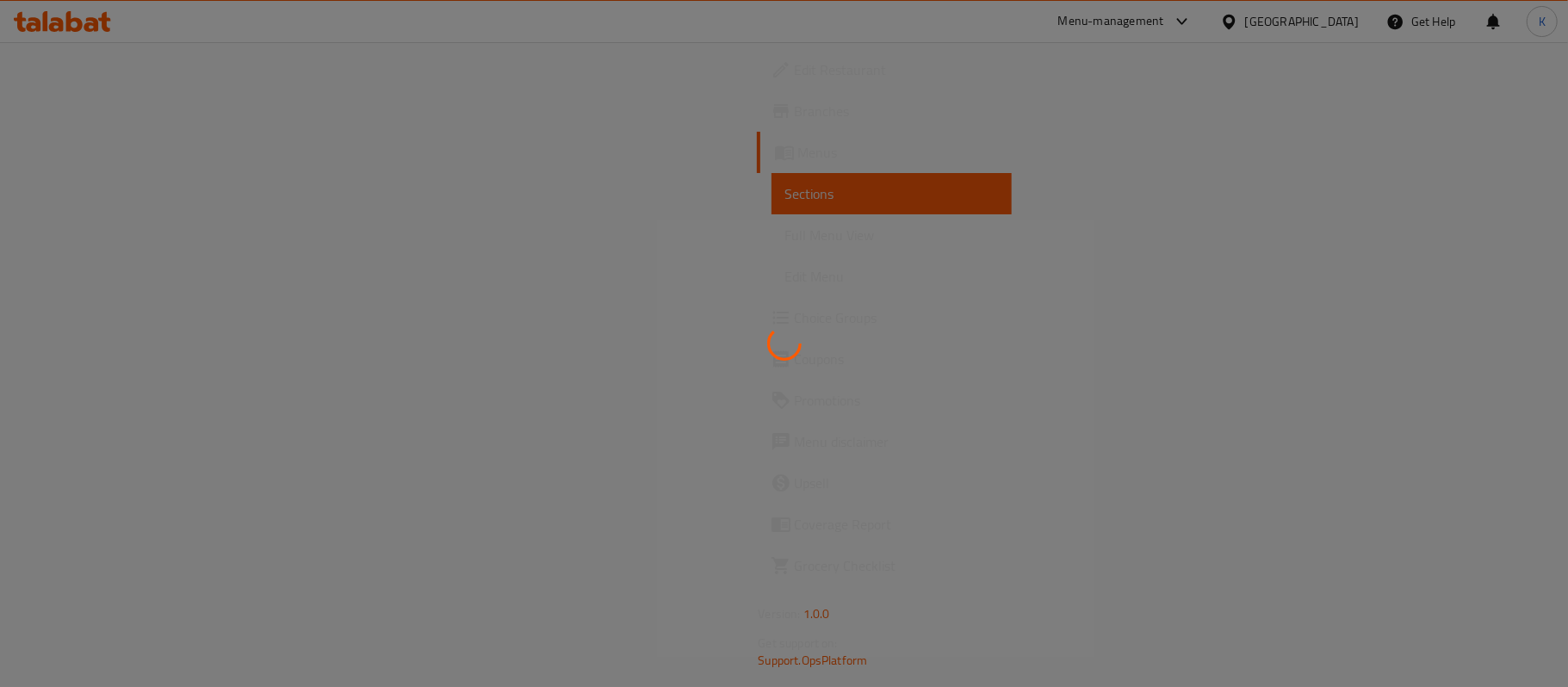
click at [286, 32] on div at bounding box center [784, 344] width 1568 height 687
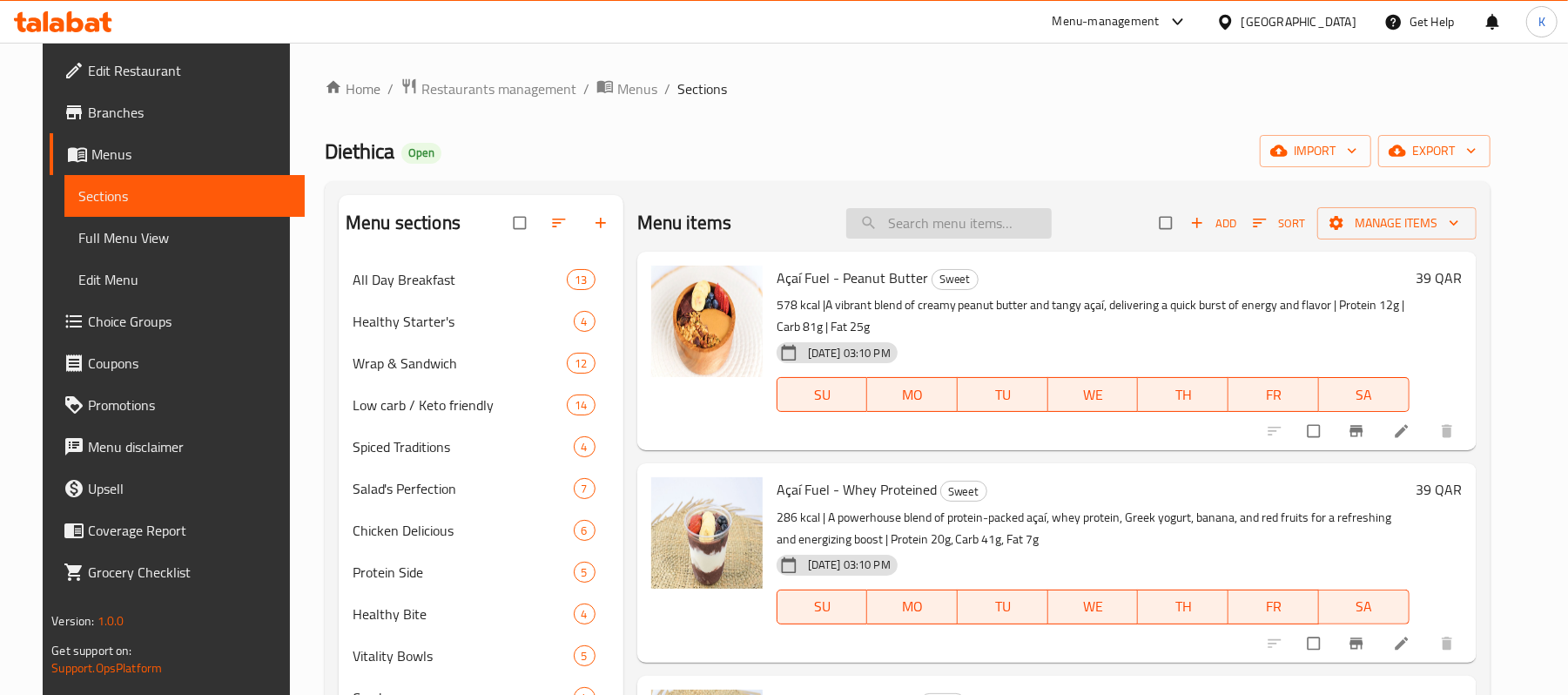
click at [956, 229] on input "search" at bounding box center [948, 223] width 205 height 31
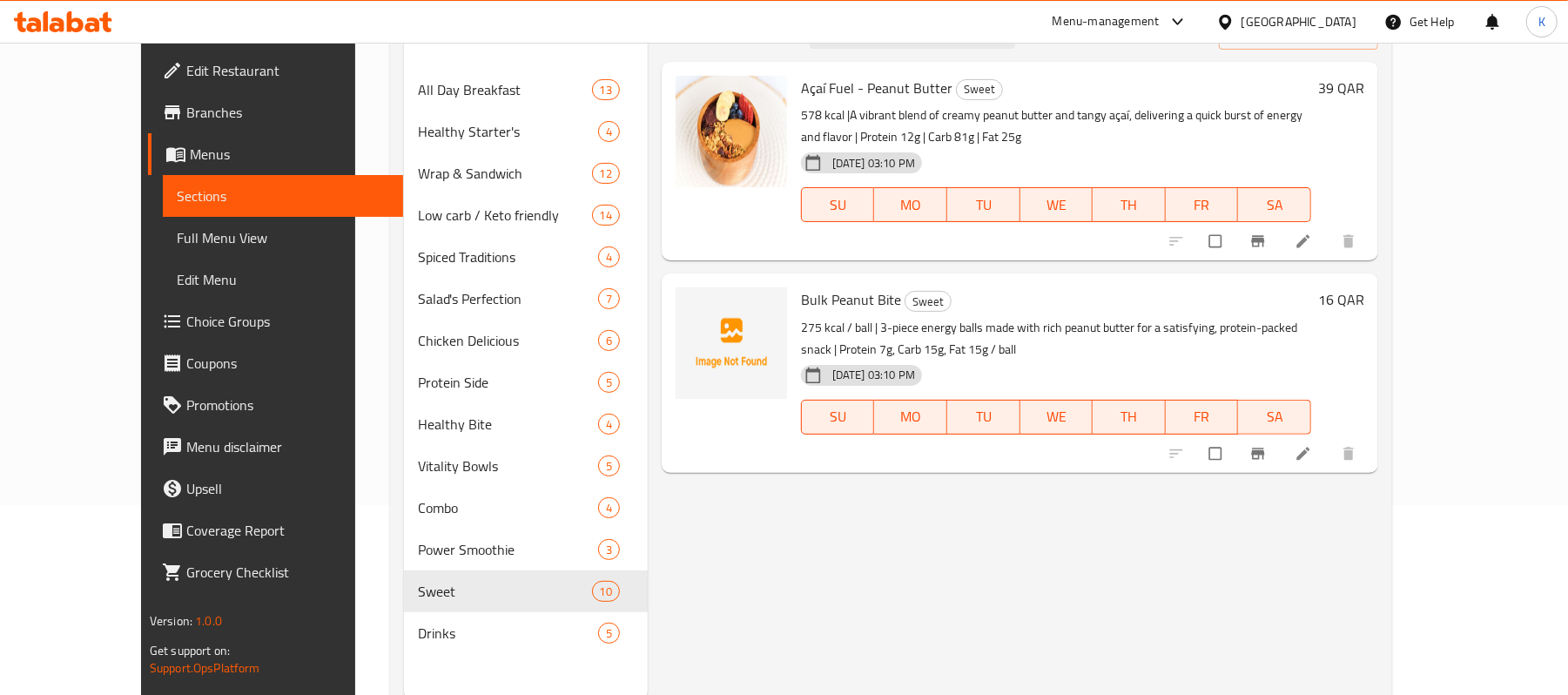
scroll to position [231, 0]
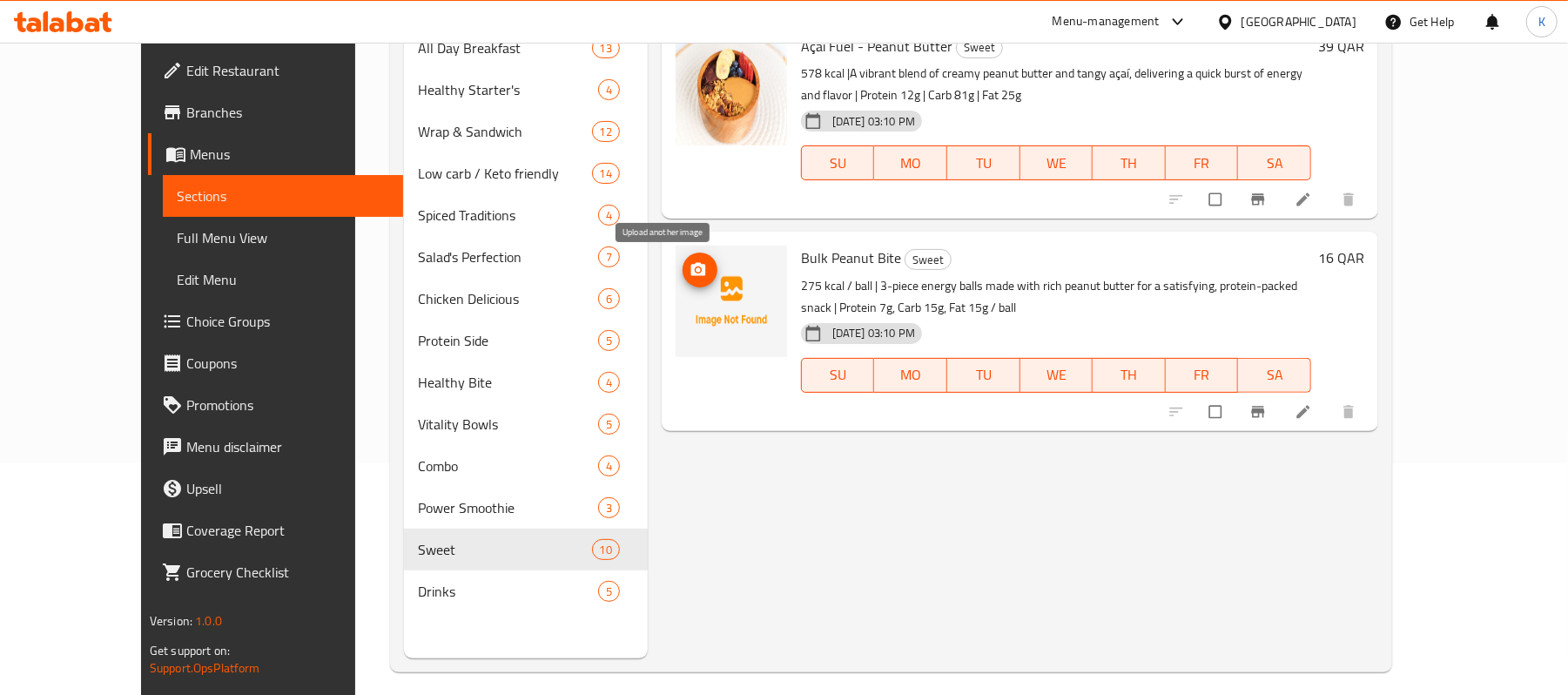
type input "peanut"
click at [683, 271] on span "upload picture" at bounding box center [699, 269] width 34 height 18
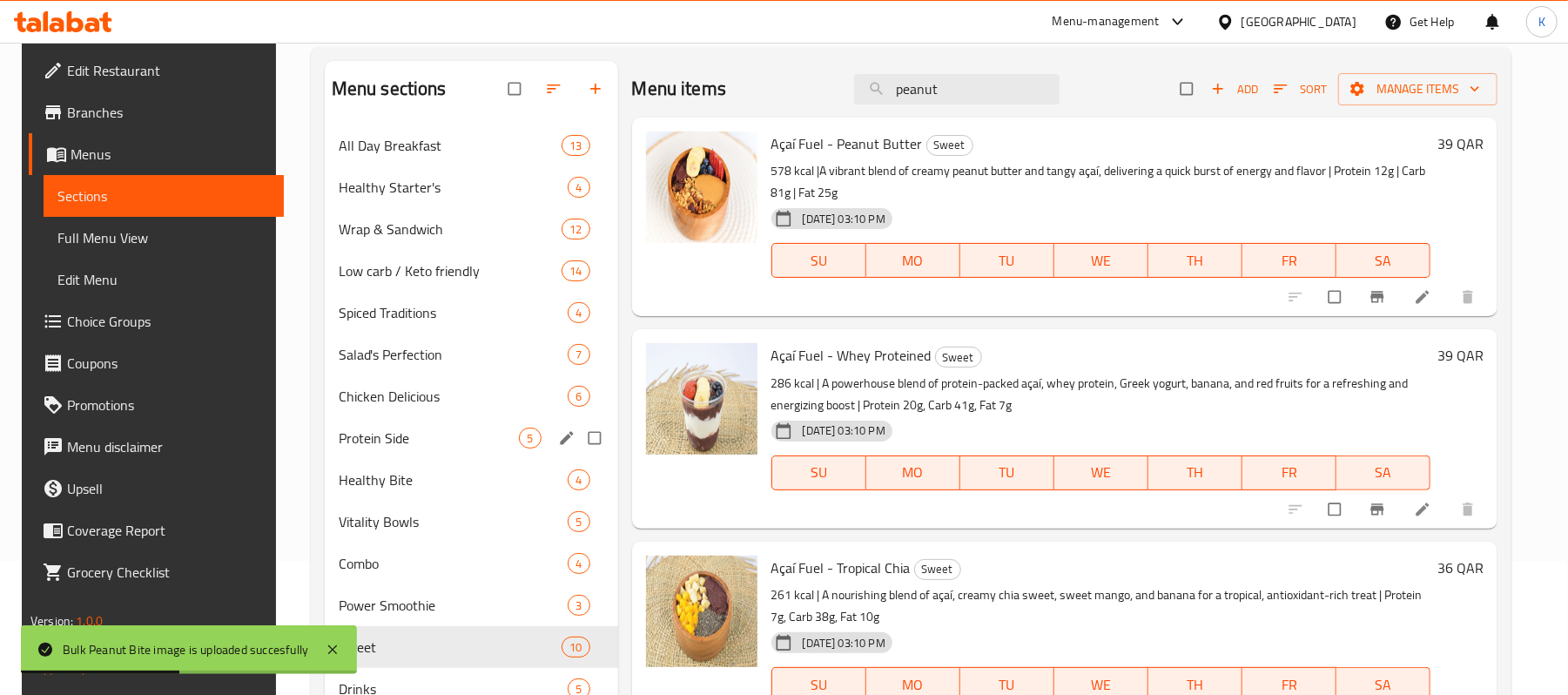
scroll to position [0, 0]
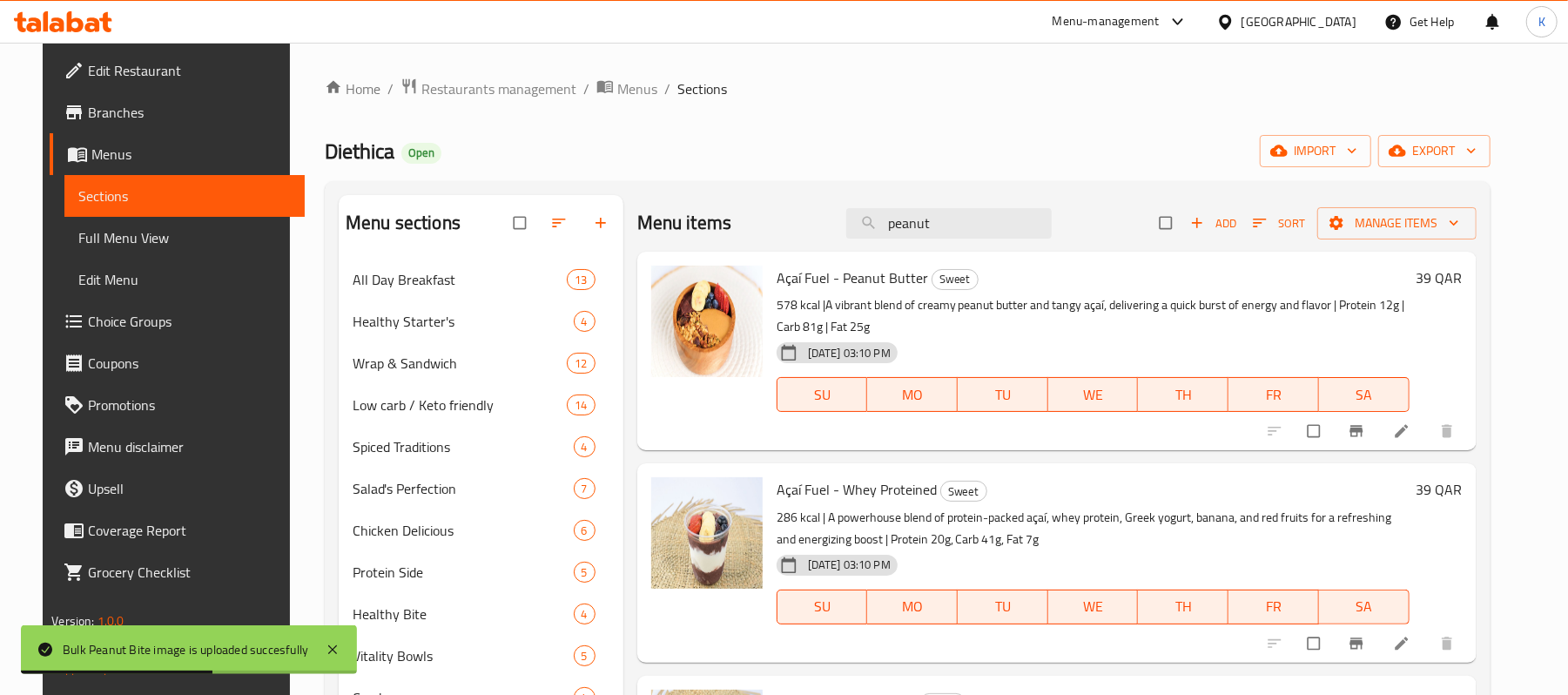
click at [127, 229] on span "Full Menu View" at bounding box center [184, 238] width 213 height 20
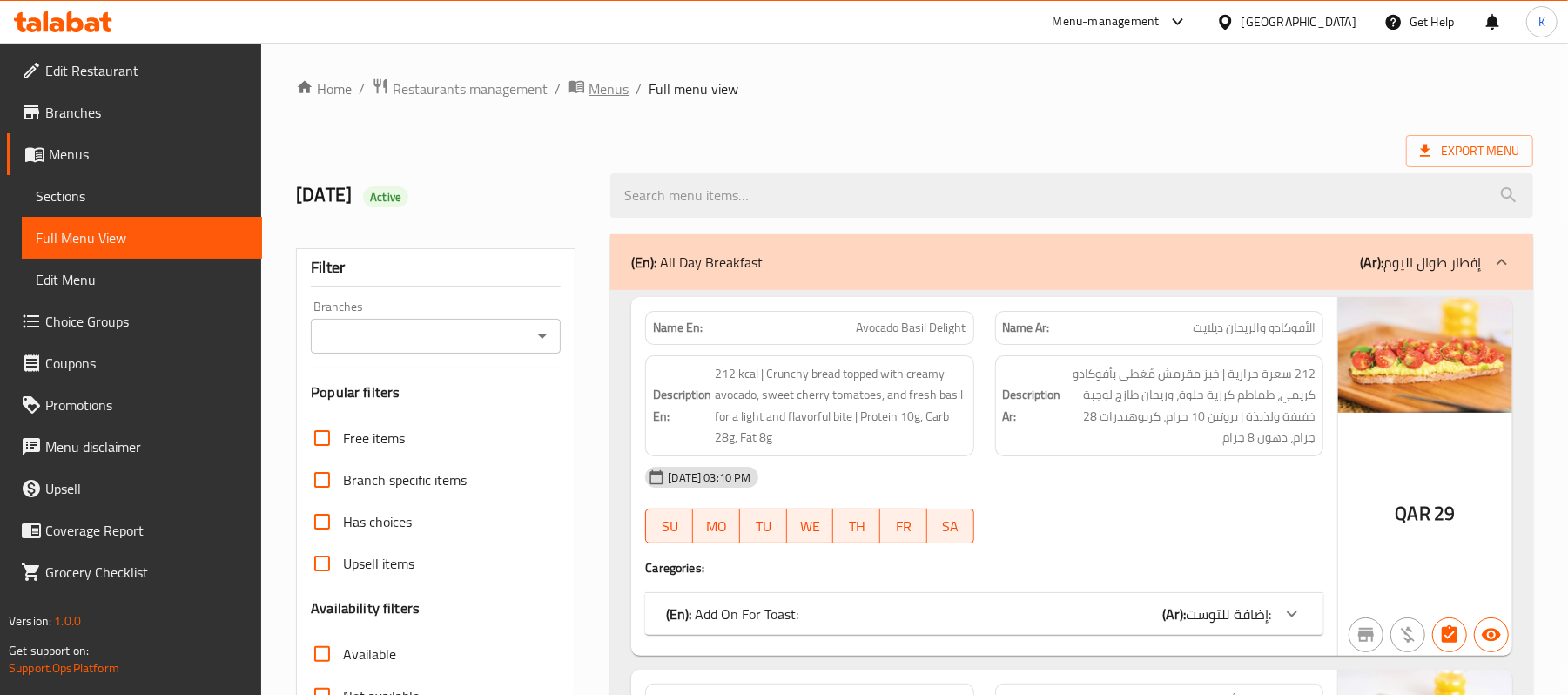
click at [592, 85] on span "Menus" at bounding box center [608, 88] width 40 height 20
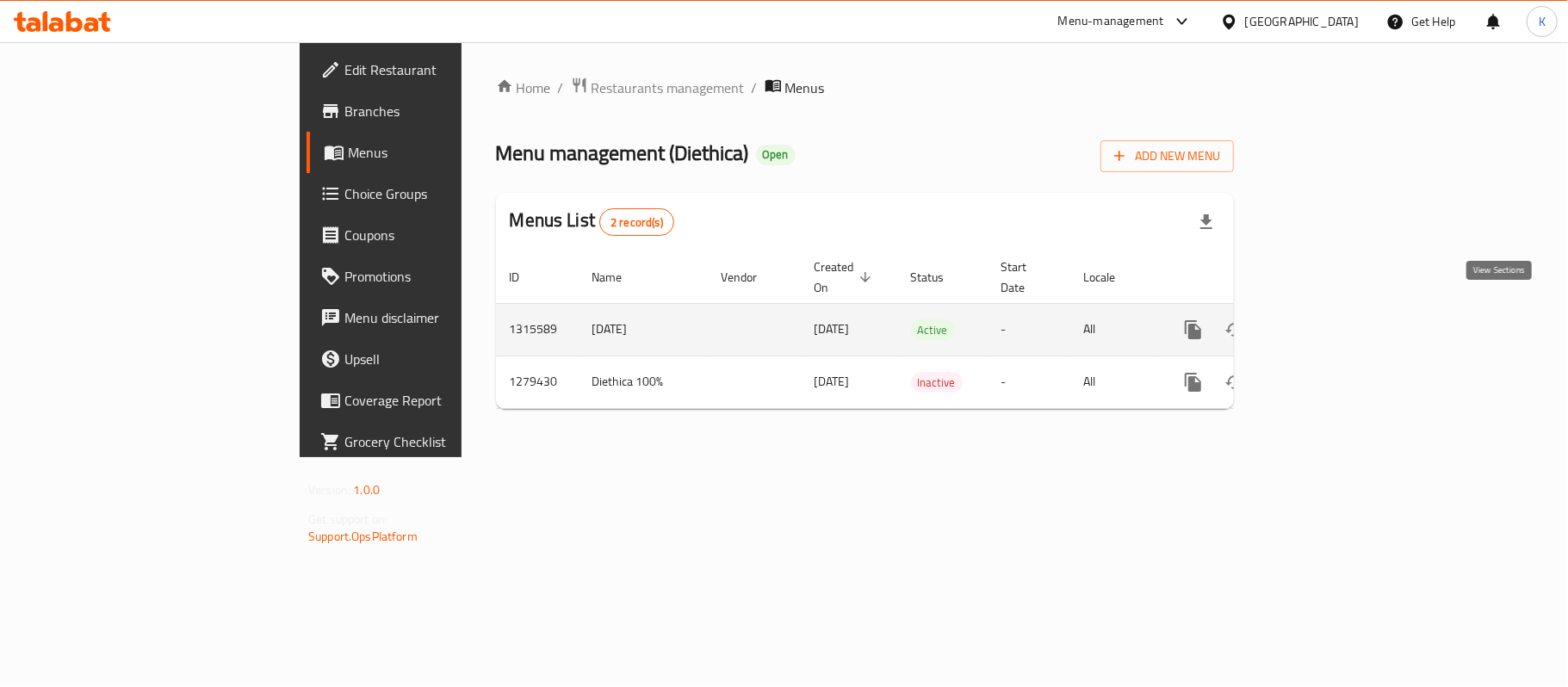
click at [1338, 310] on link "enhanced table" at bounding box center [1317, 330] width 41 height 41
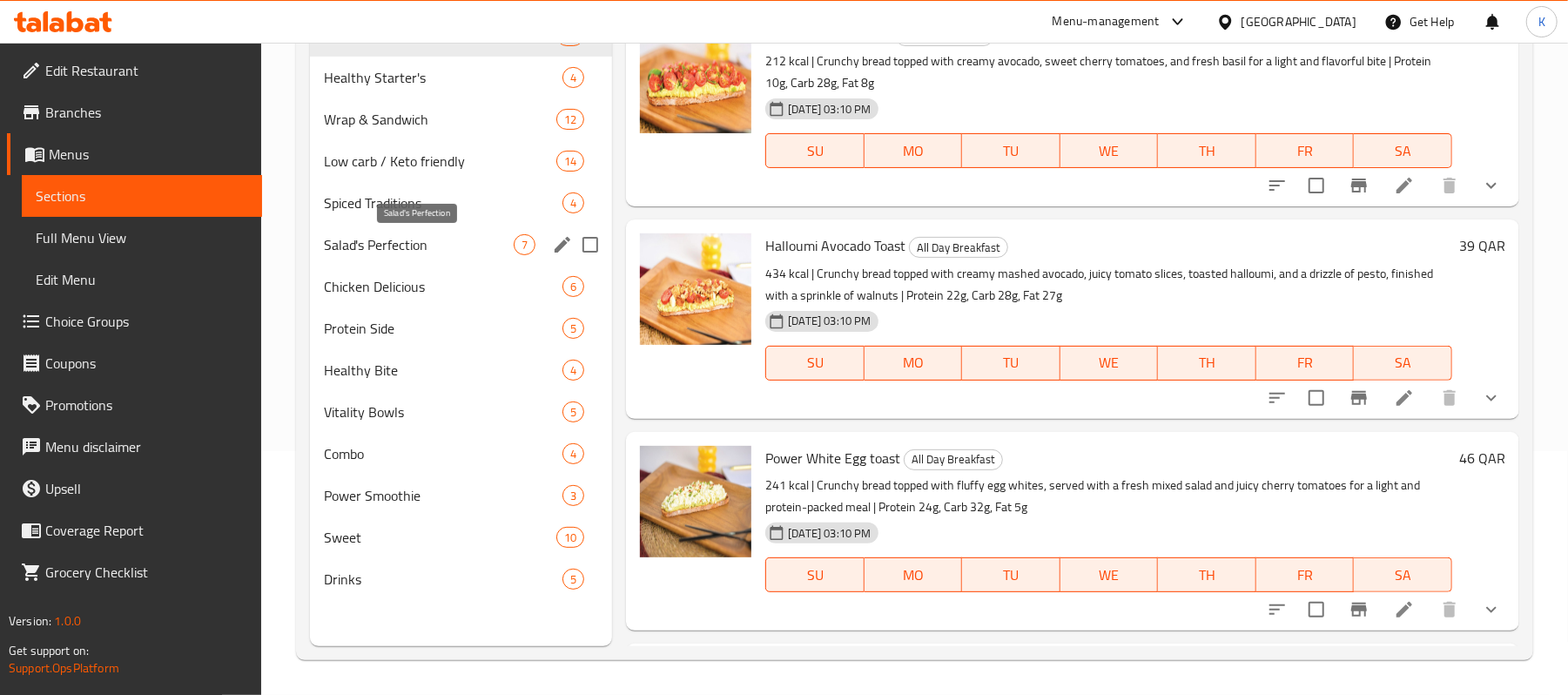
click at [460, 234] on span "Salad's Perfection" at bounding box center [419, 244] width 189 height 20
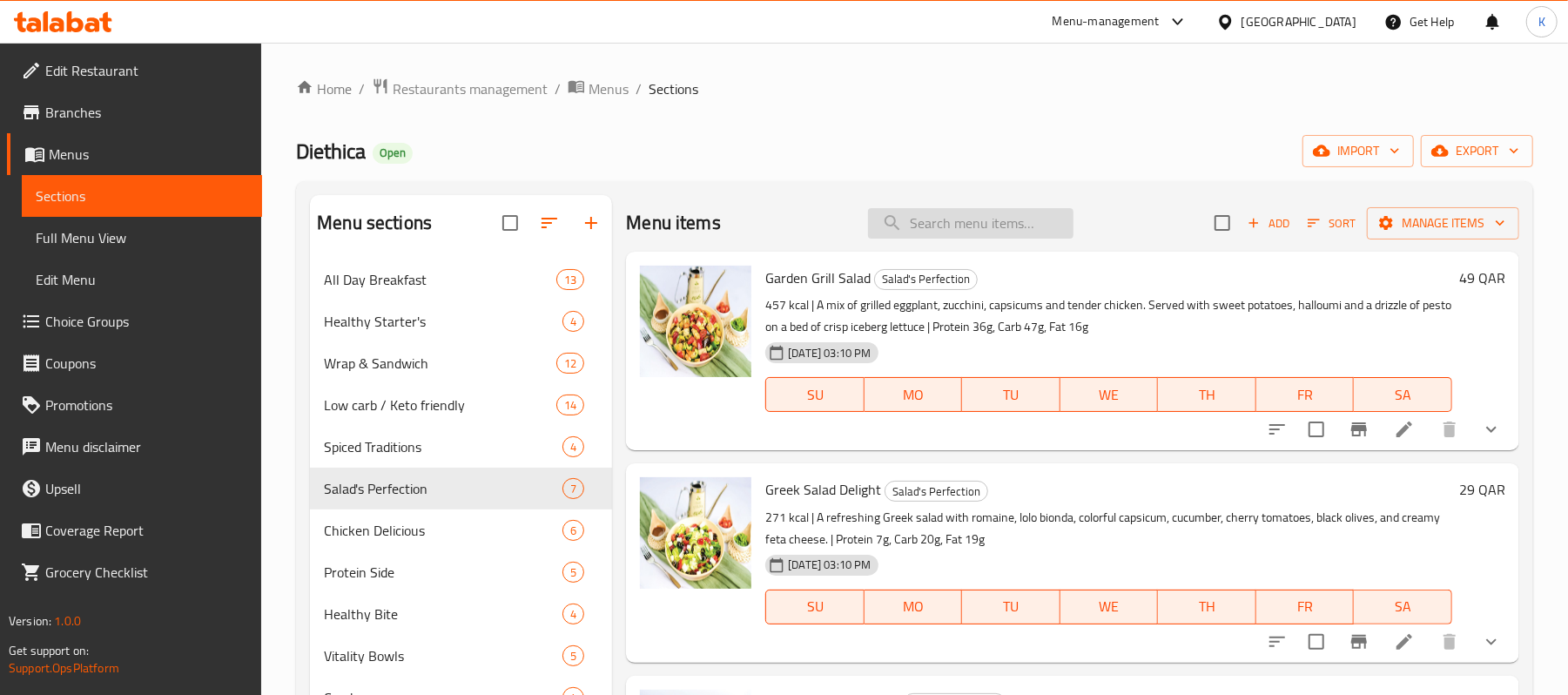
click at [937, 238] on input "search" at bounding box center [971, 223] width 205 height 31
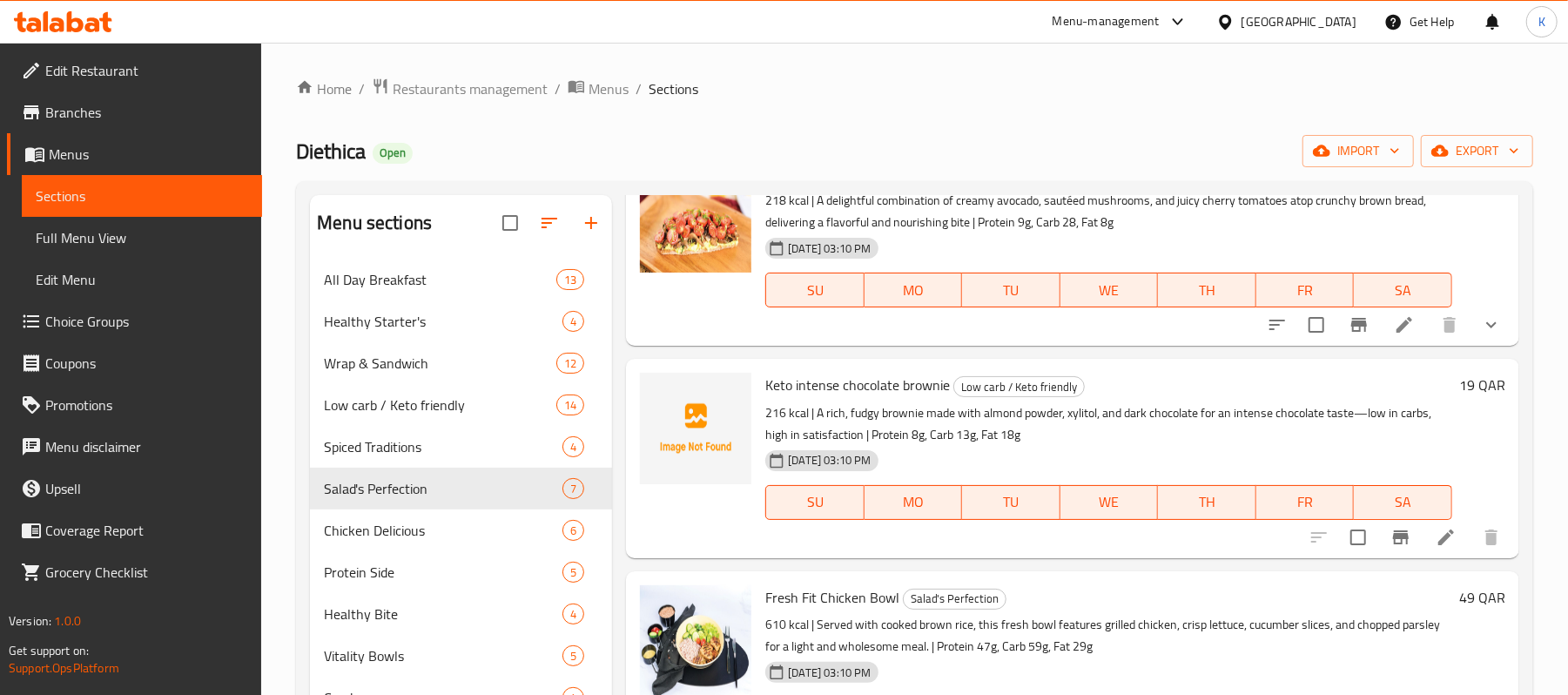
scroll to position [196, 0]
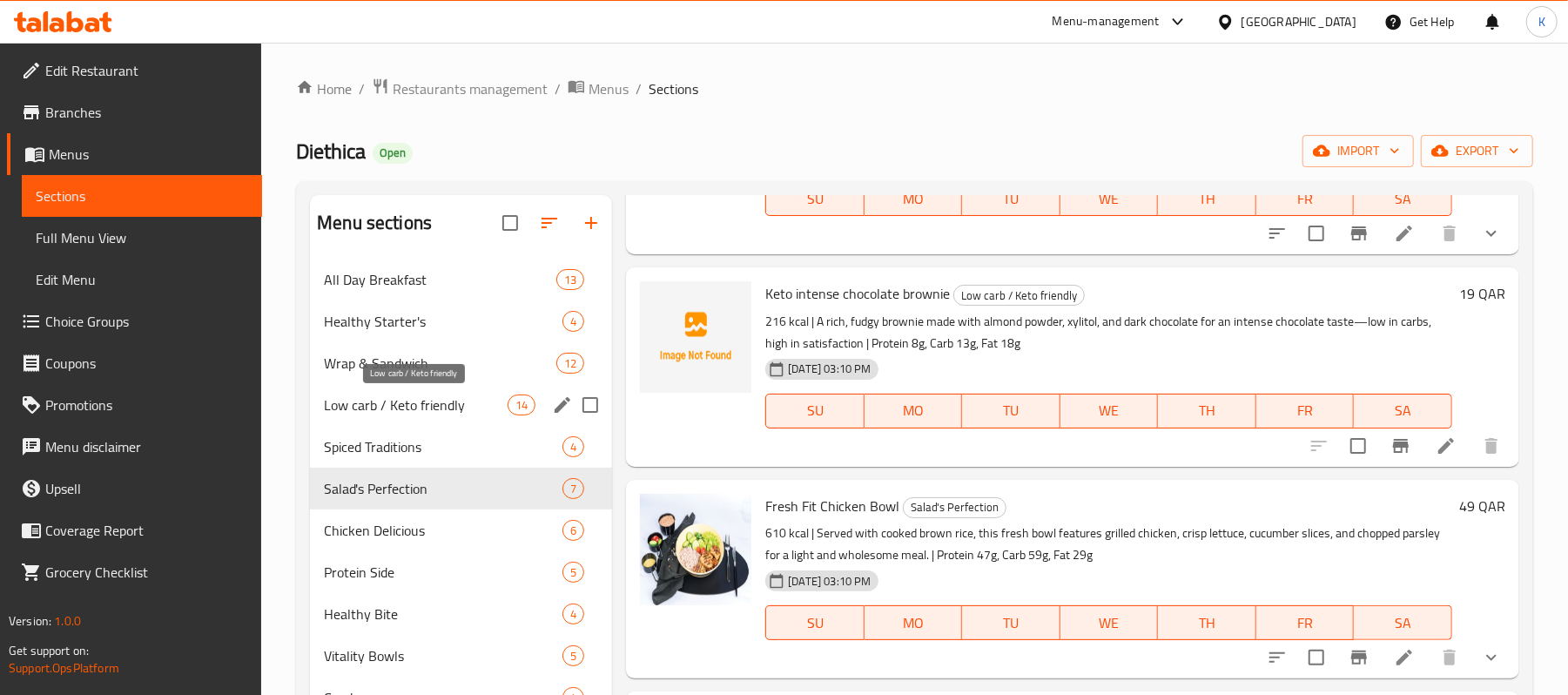
click at [440, 408] on span "Low carb / Keto friendly" at bounding box center [416, 405] width 184 height 20
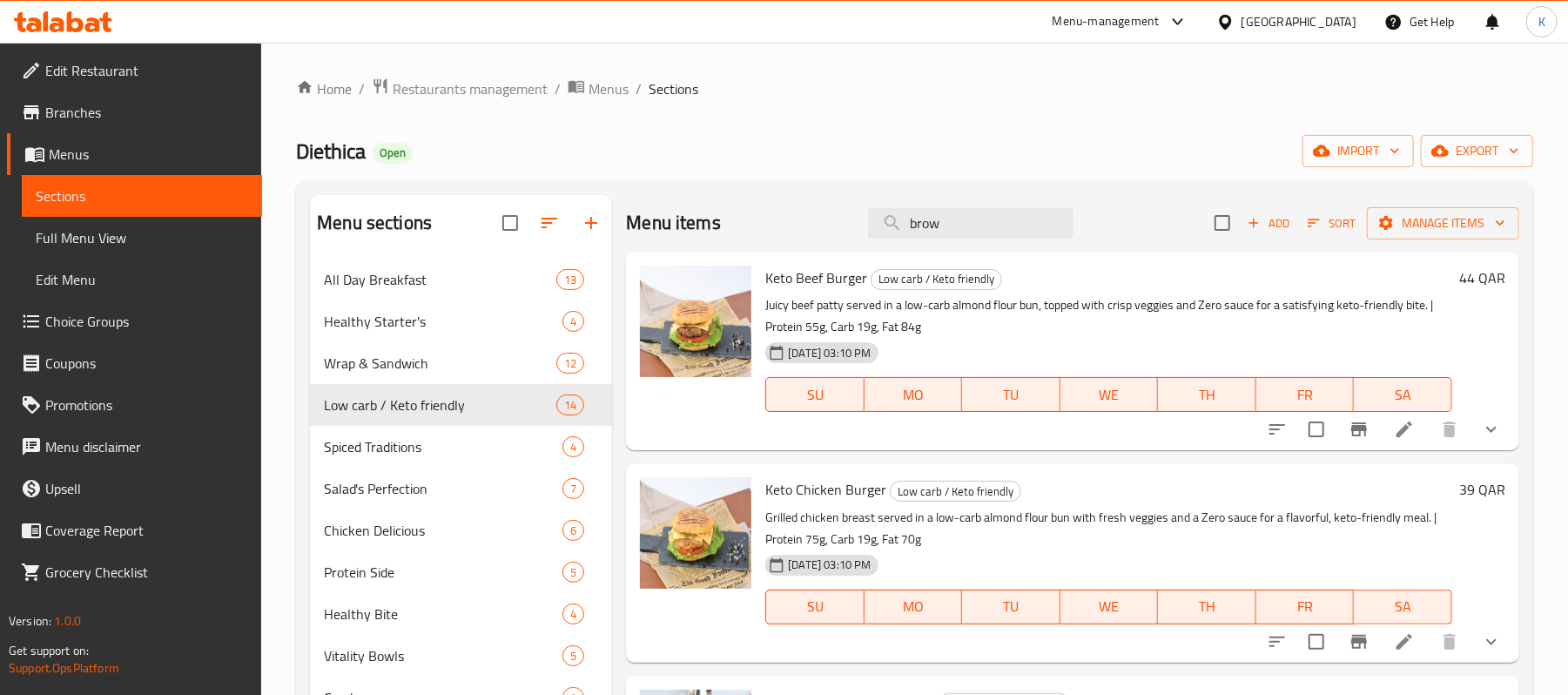
drag, startPoint x: 993, startPoint y: 227, endPoint x: 568, endPoint y: 211, distance: 425.3
click at [568, 211] on div "Menu sections All Day Breakfast 13 Healthy Starter's 4 Wrap & Sandwich 12 Low c…" at bounding box center [915, 543] width 1209 height 695
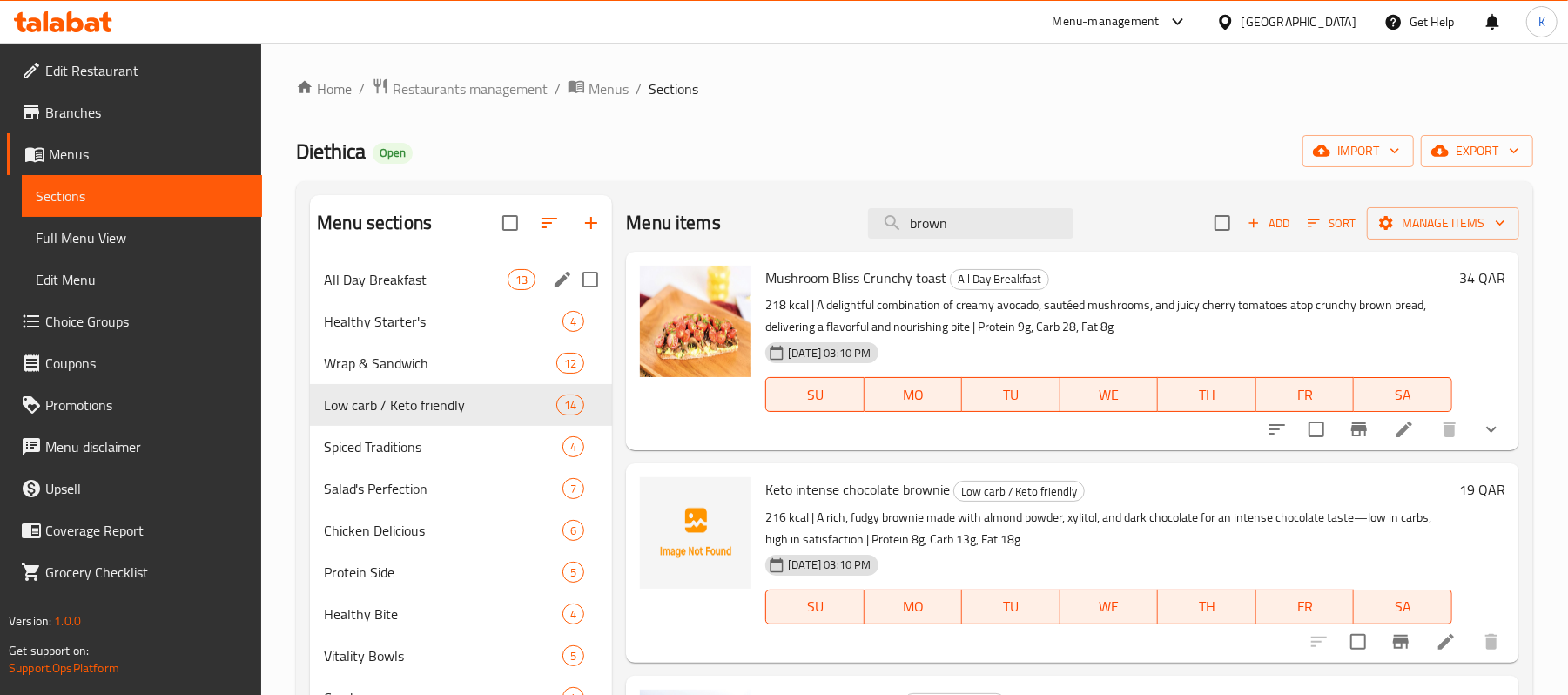
drag, startPoint x: 980, startPoint y: 234, endPoint x: 412, endPoint y: 291, distance: 570.9
click at [412, 291] on div "Menu sections All Day Breakfast 13 Healthy Starter's 4 Wrap & Sandwich 12 Low c…" at bounding box center [915, 543] width 1209 height 695
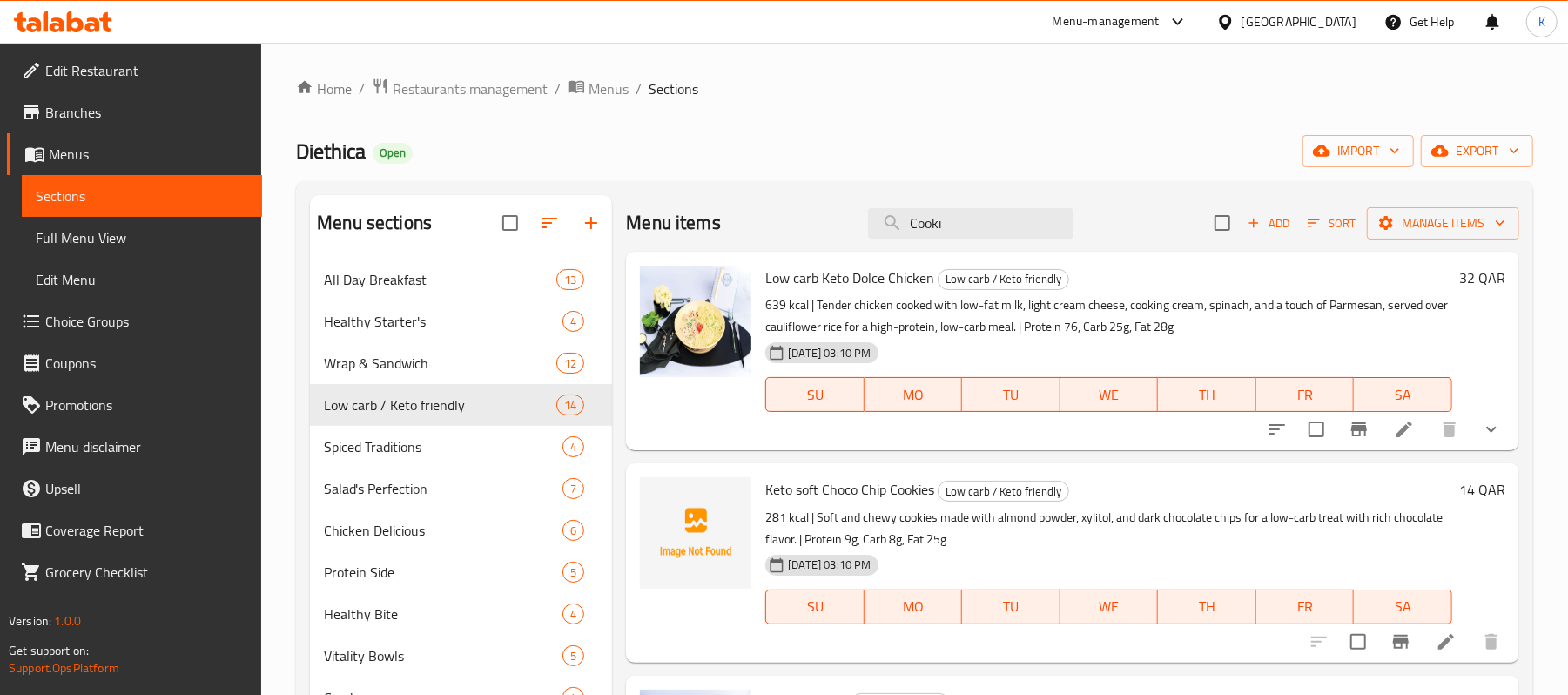
type input "Cooki"
click at [73, 229] on span "Full Menu View" at bounding box center [141, 238] width 213 height 20
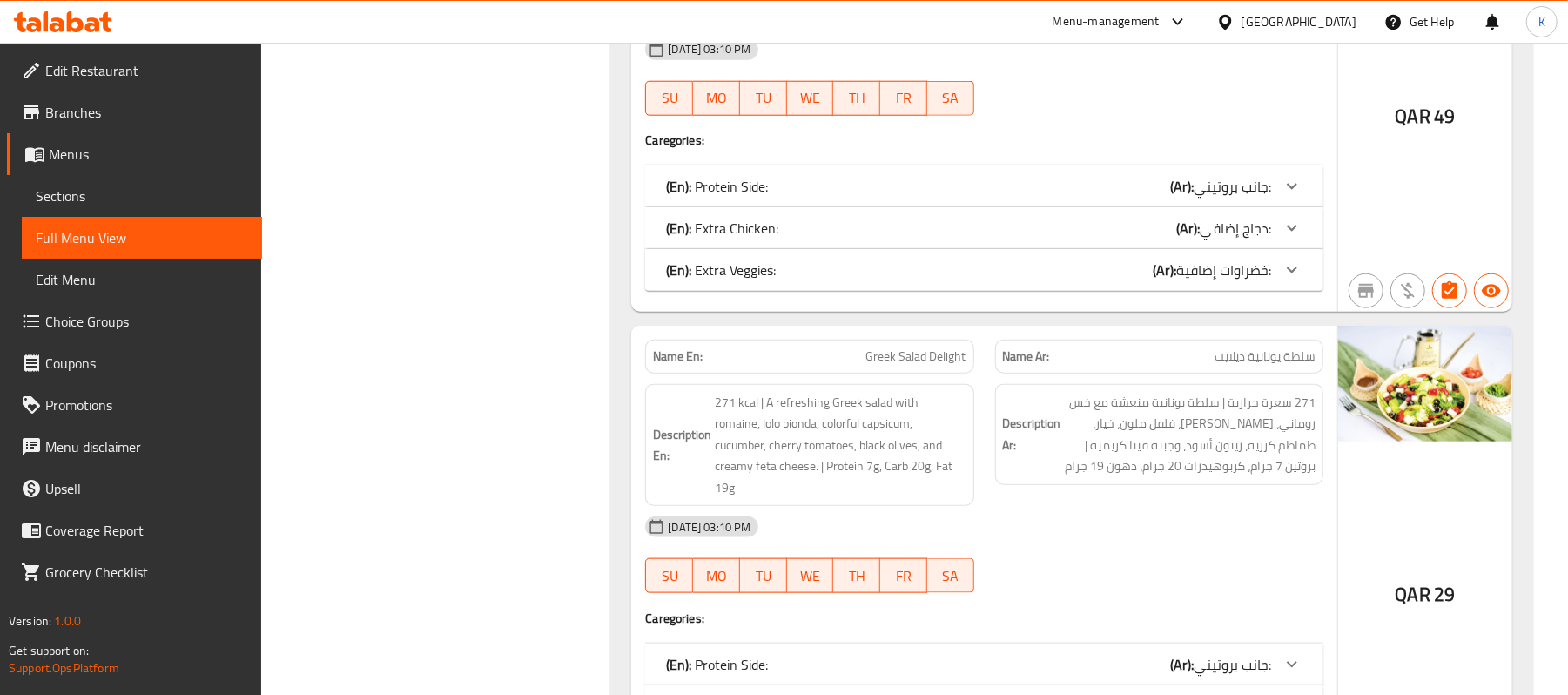
scroll to position [20670, 0]
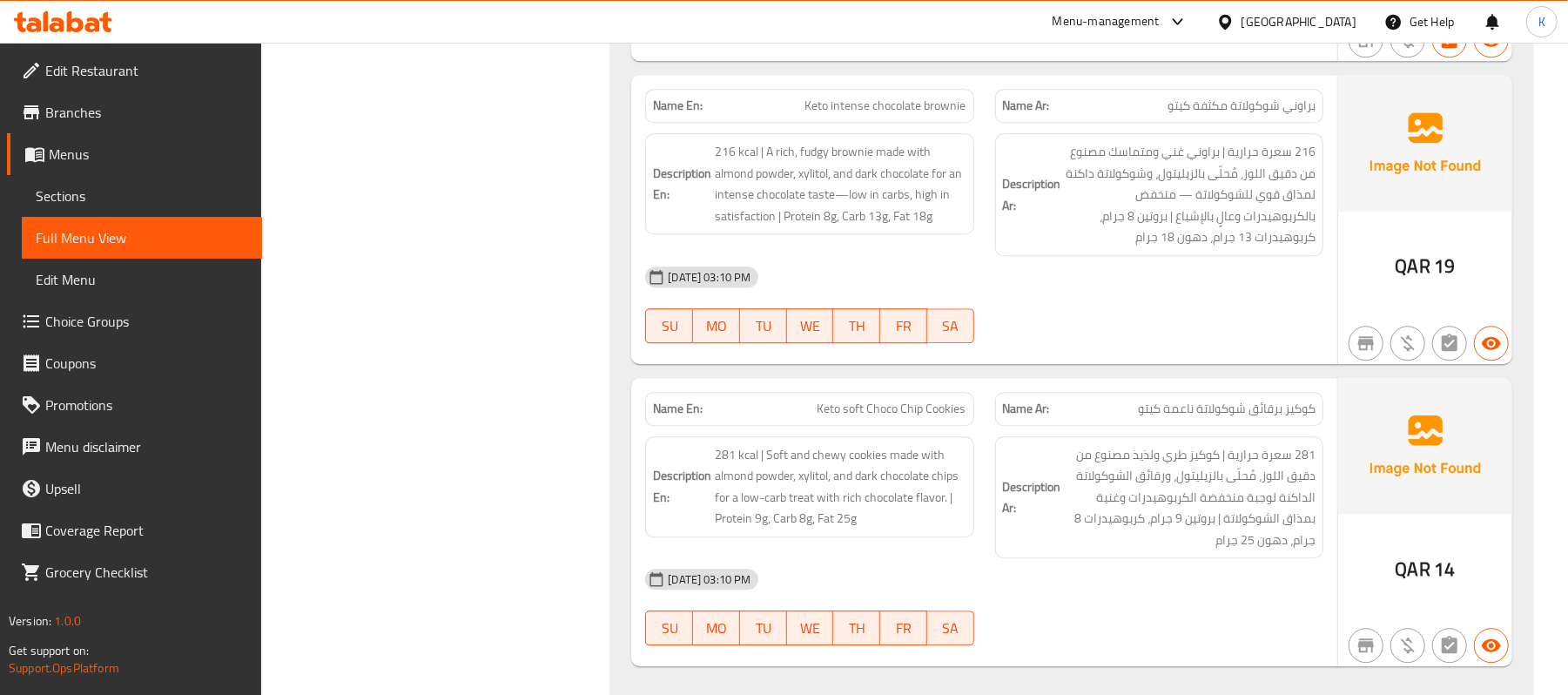
scroll to position [17343, 0]
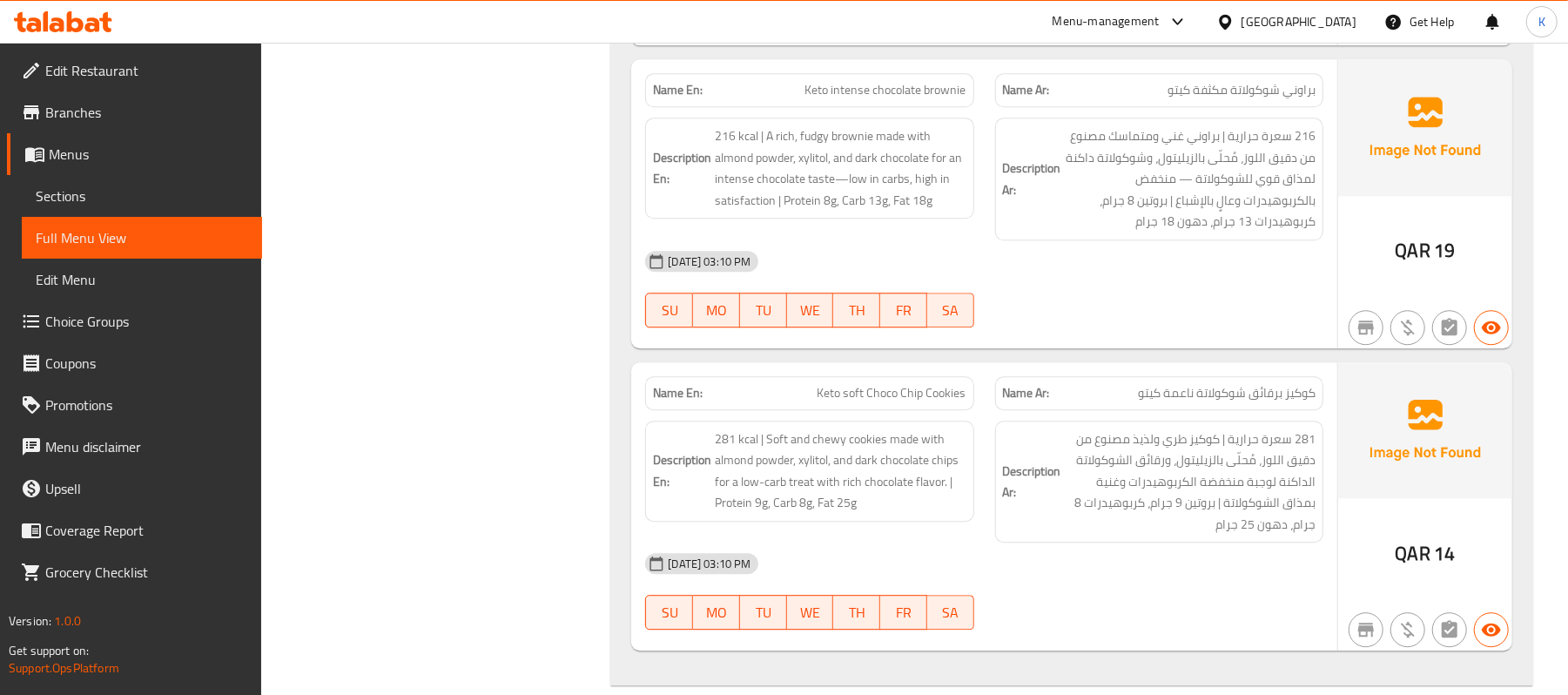
click at [860, 99] on span "Keto intense chocolate brownie" at bounding box center [885, 90] width 161 height 19
copy span "Keto intense chocolate brownie"
click at [870, 410] on div "Name En: Keto soft Choco Chip Cookies" at bounding box center [809, 393] width 328 height 34
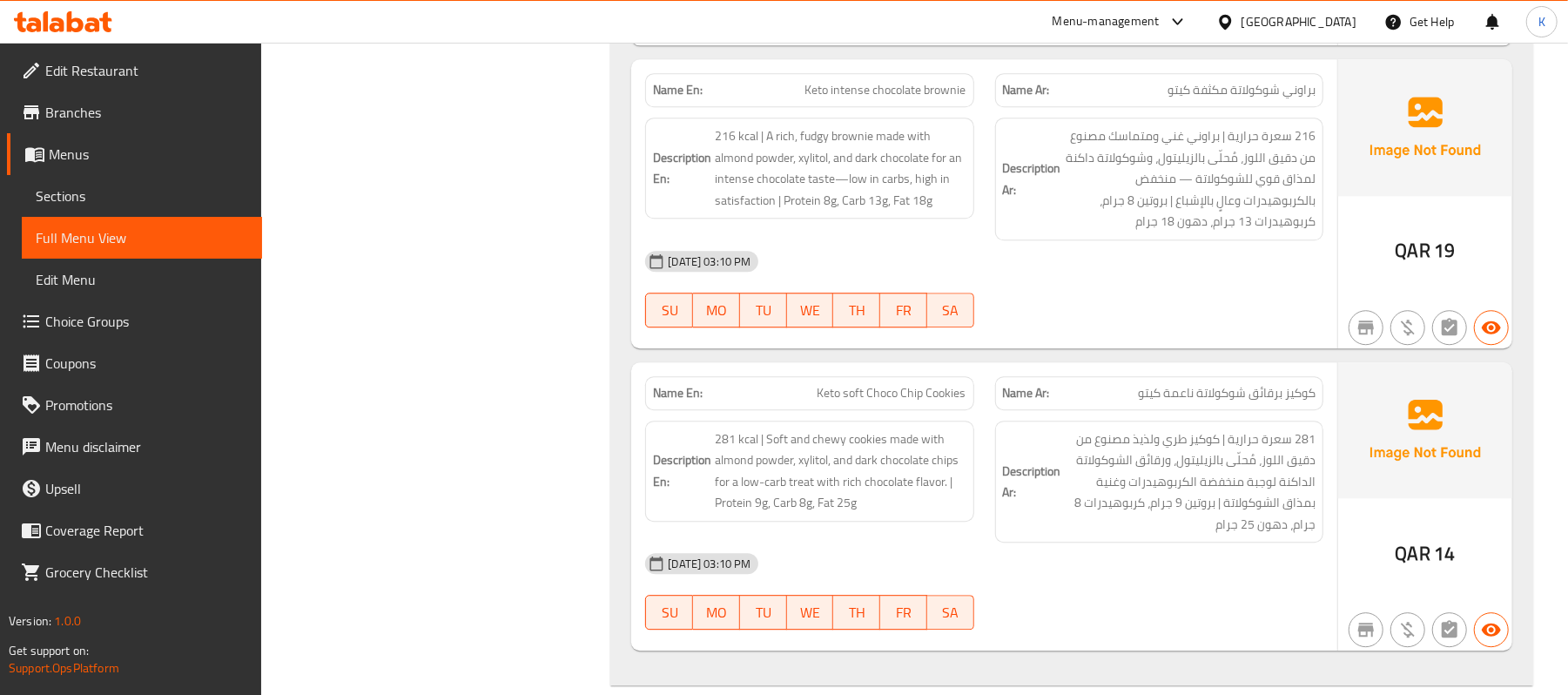
click at [874, 402] on span "Keto soft Choco Chip Cookies" at bounding box center [892, 393] width 149 height 19
copy span "Keto soft Choco Chip Cookies"
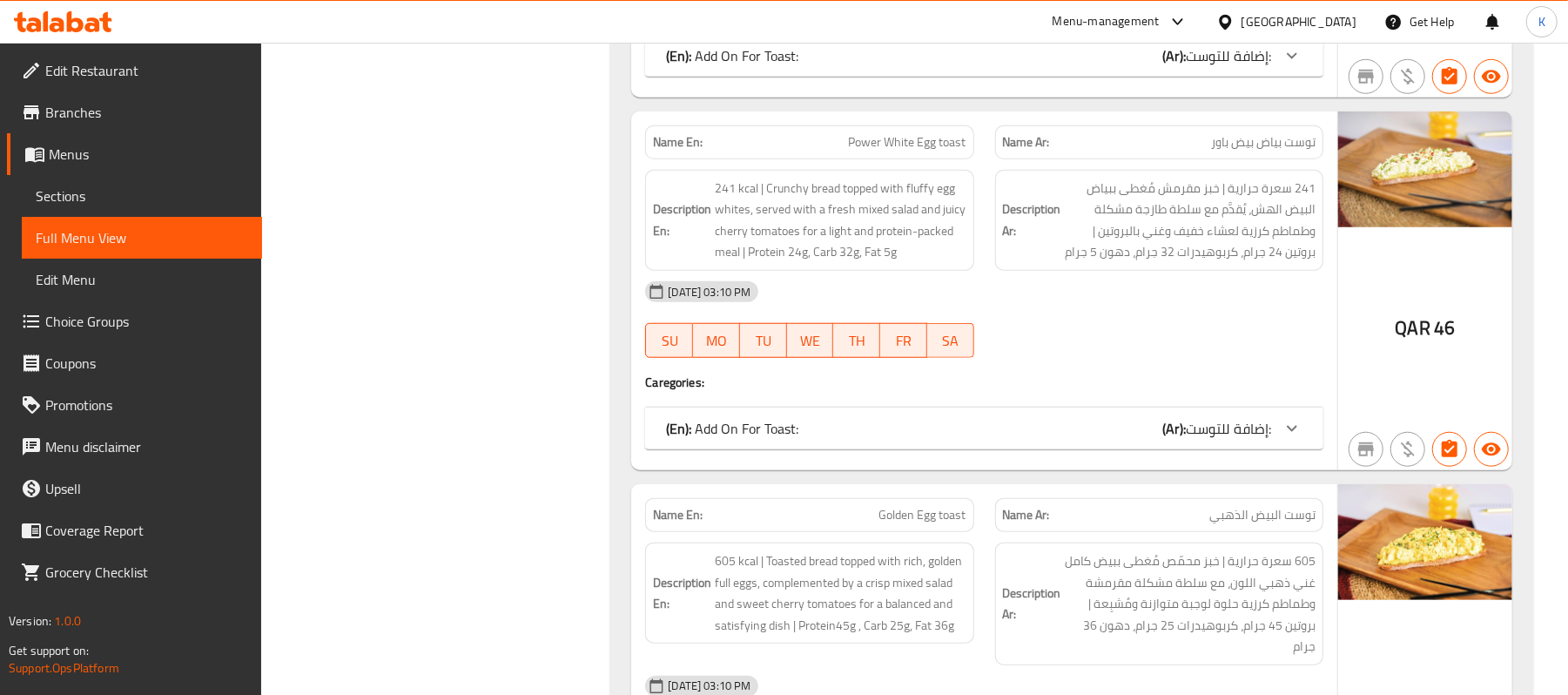
scroll to position [0, 0]
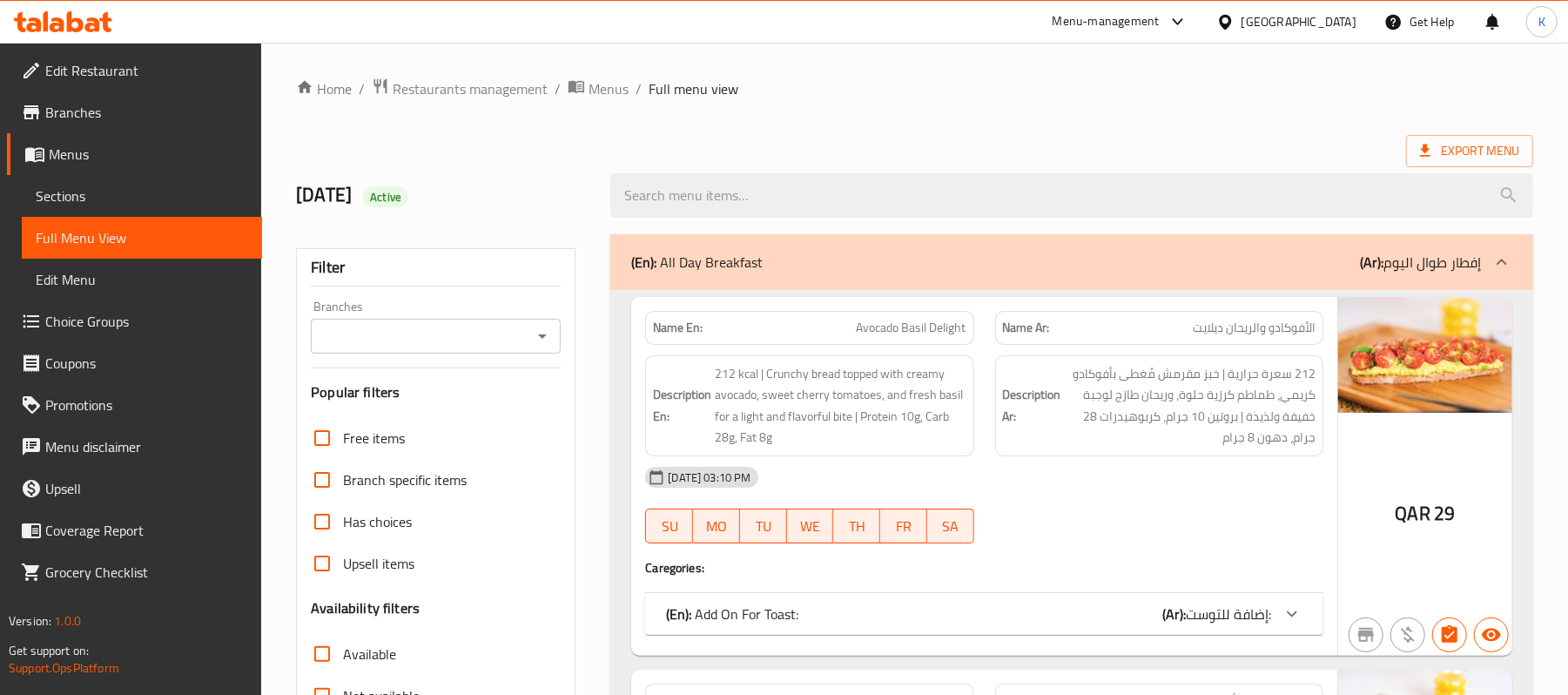
click at [1334, 22] on div "[GEOGRAPHIC_DATA]" at bounding box center [1300, 21] width 115 height 20
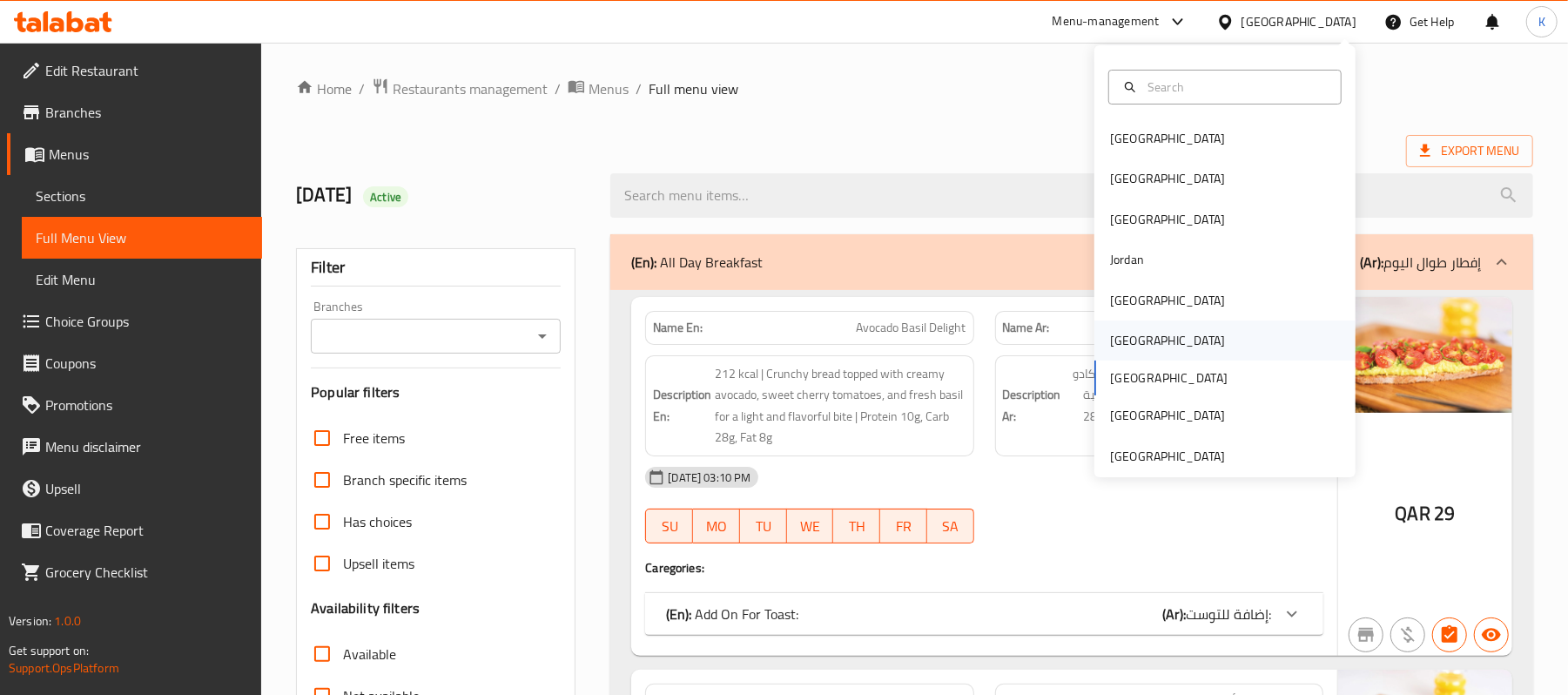
click at [1137, 334] on div "[GEOGRAPHIC_DATA]" at bounding box center [1168, 340] width 143 height 40
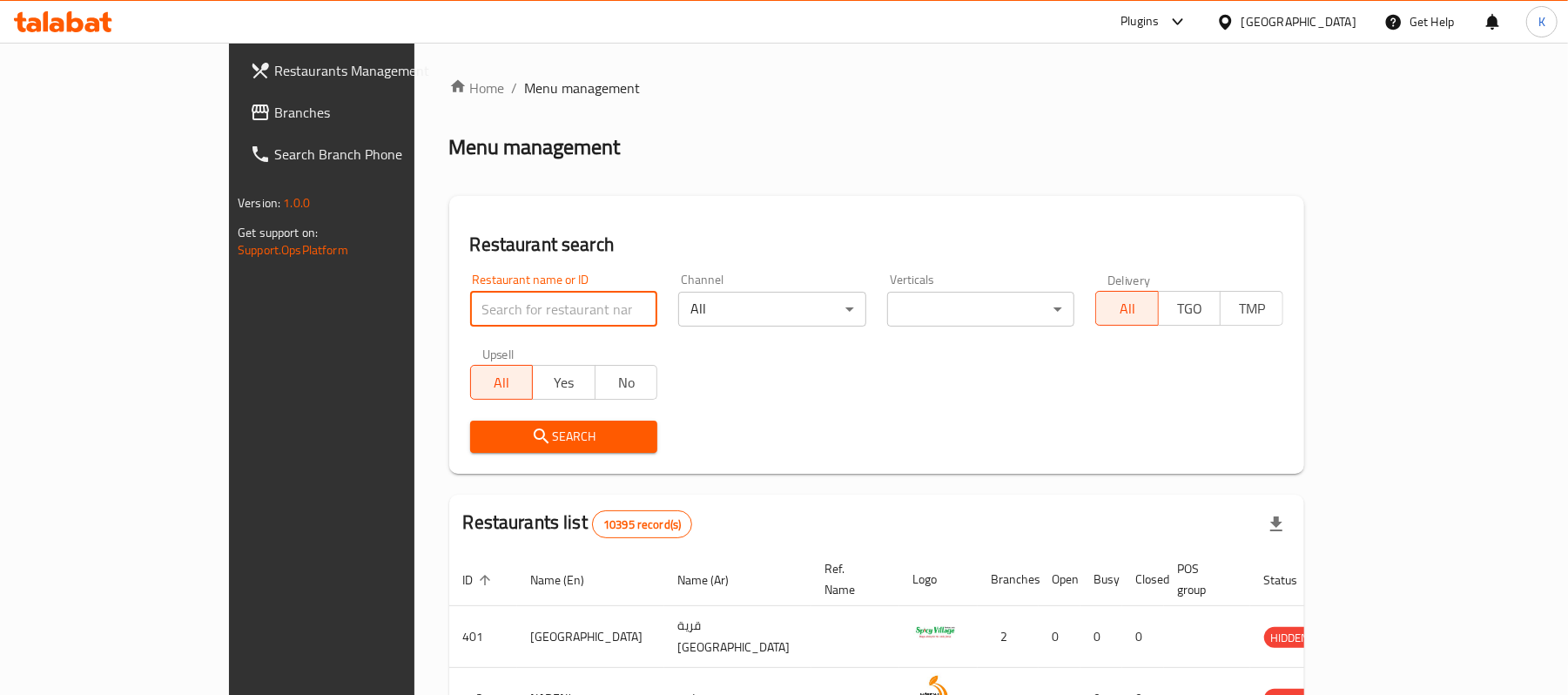
click at [470, 300] on input "search" at bounding box center [564, 308] width 188 height 34
type input "Salar"
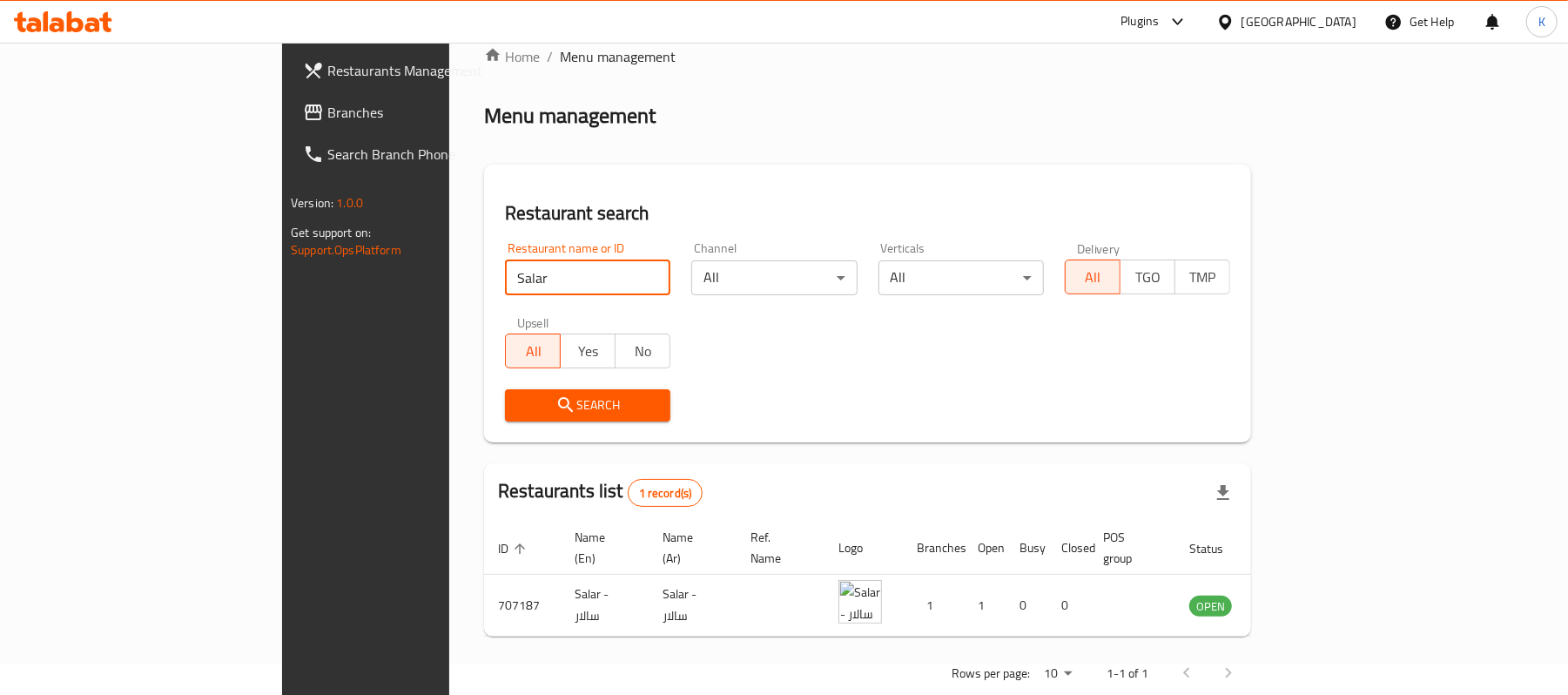
scroll to position [48, 0]
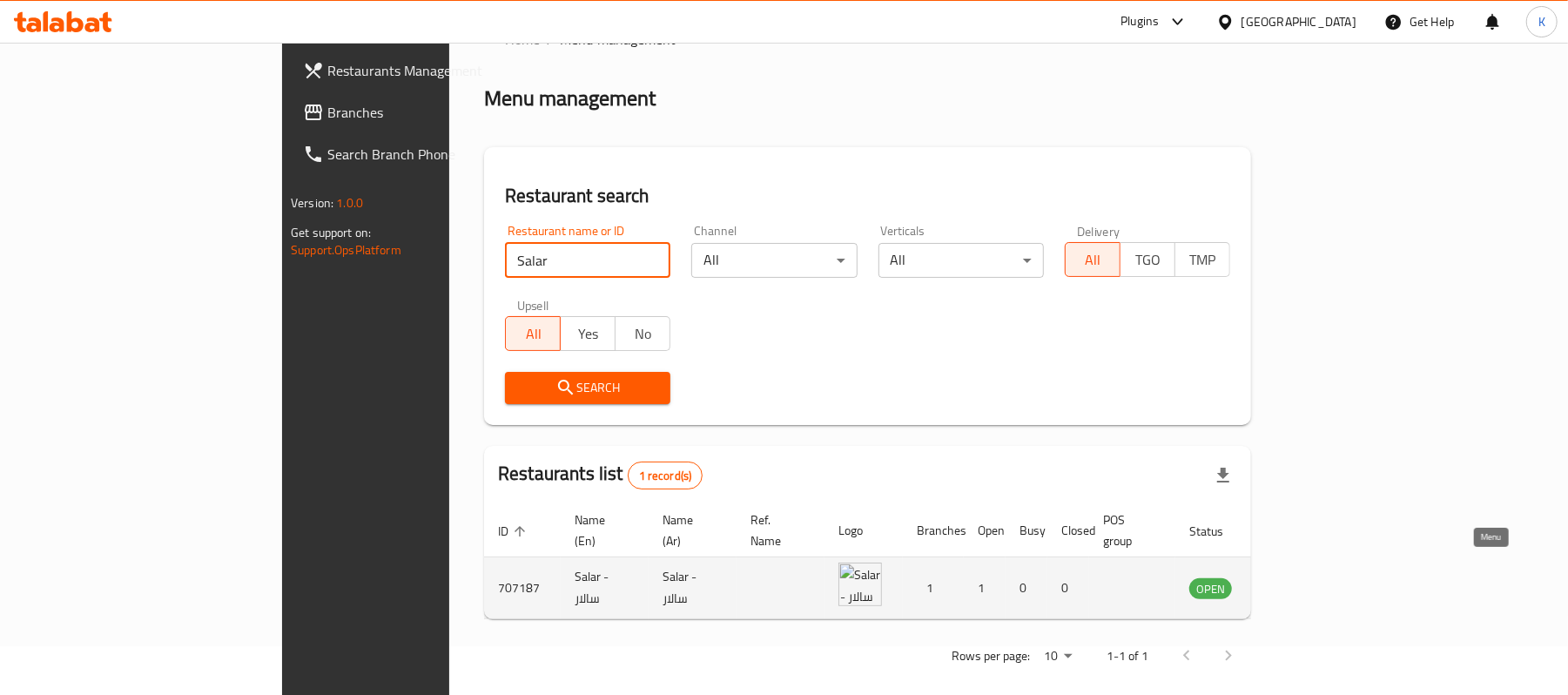
click at [1301, 577] on icon "enhanced table" at bounding box center [1291, 587] width 20 height 20
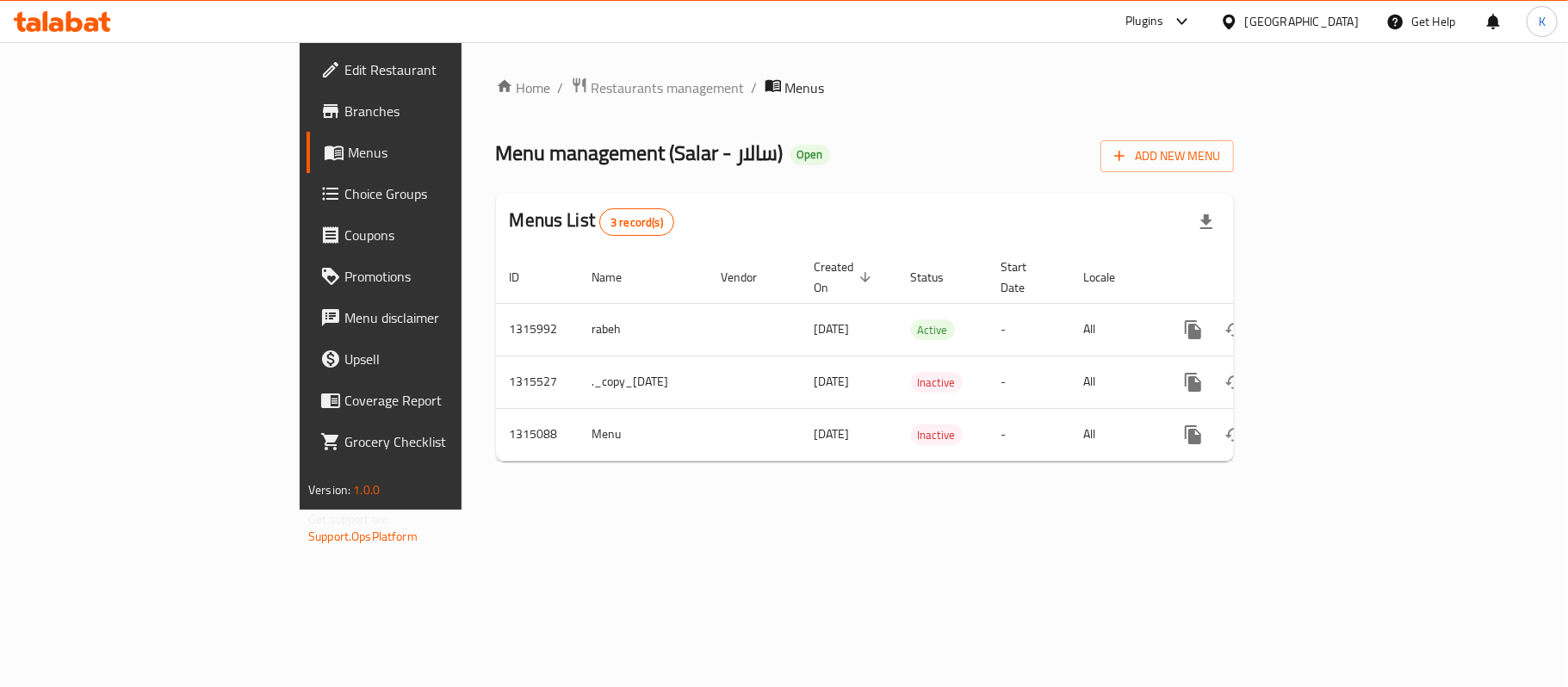
click at [344, 80] on span "Edit Restaurant" at bounding box center [446, 70] width 203 height 20
